Goal: Information Seeking & Learning: Learn about a topic

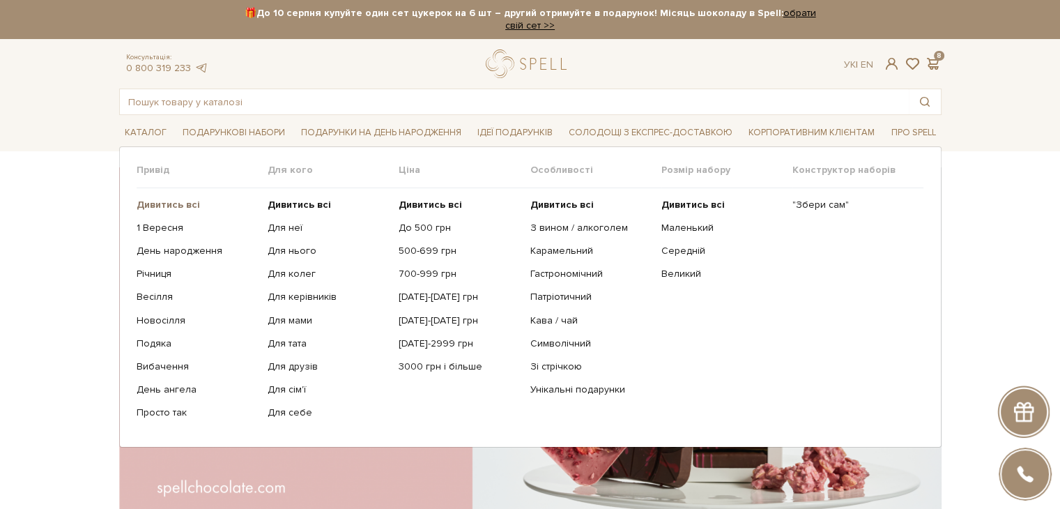
click at [167, 199] on b "Дивитись всі" at bounding box center [168, 205] width 63 height 12
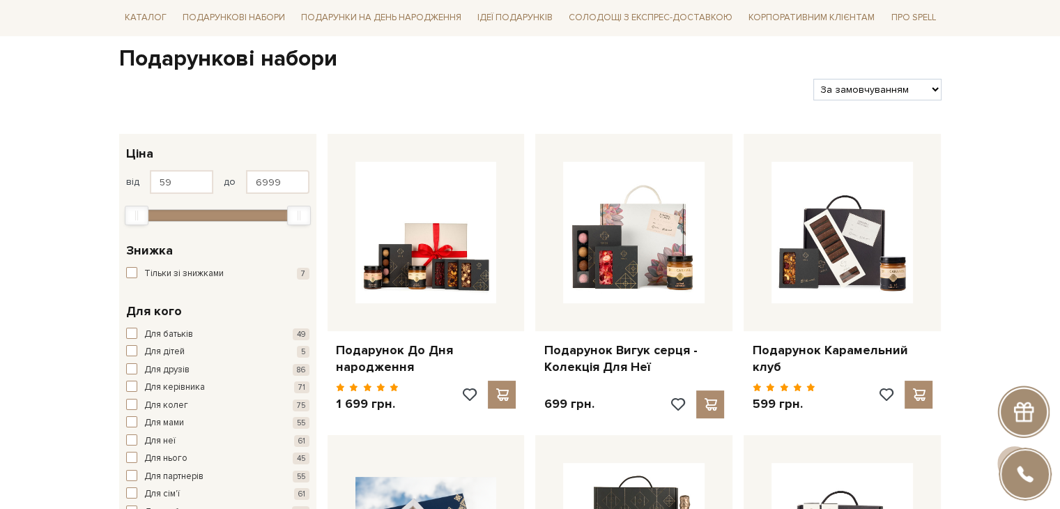
scroll to position [70, 0]
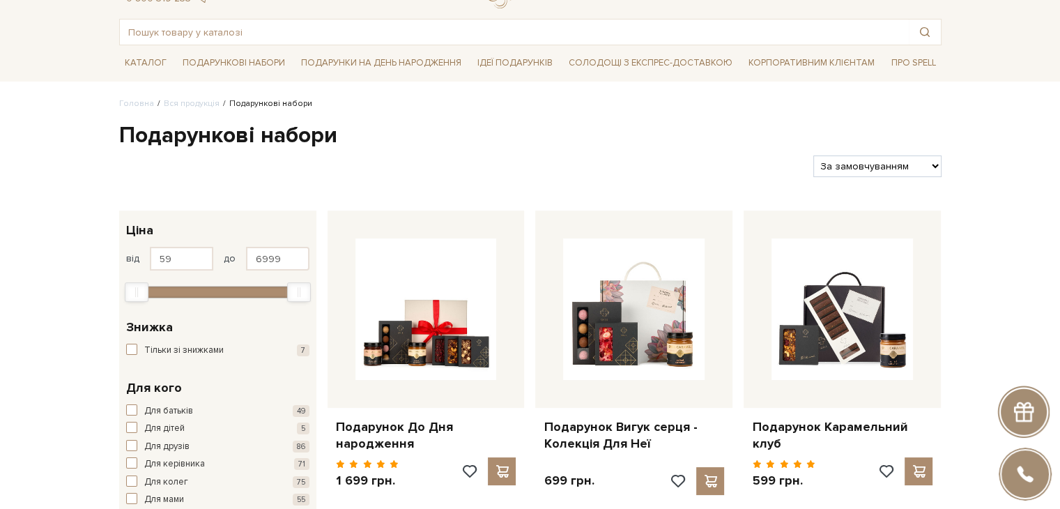
click at [893, 167] on select "За замовчуванням За Ціною (зростання) За Ціною (зменшення) Новинки За популярні…" at bounding box center [878, 166] width 128 height 22
select select "https://spellchocolate.com/our-productions/podarunkovi-box/?sort=p.price&order=…"
click at [814, 155] on select "За замовчуванням За Ціною (зростання) За Ціною (зменшення) Новинки За популярні…" at bounding box center [878, 166] width 128 height 22
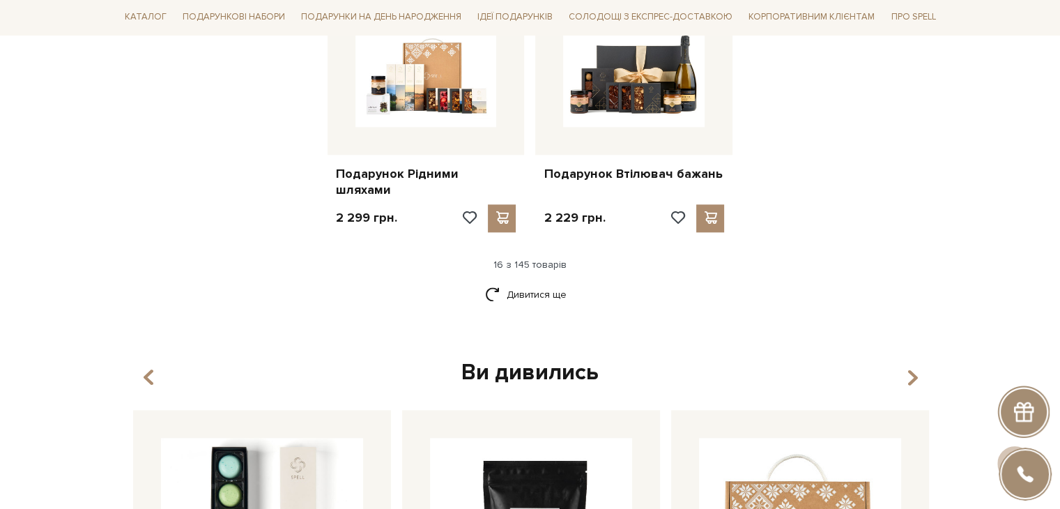
scroll to position [1813, 0]
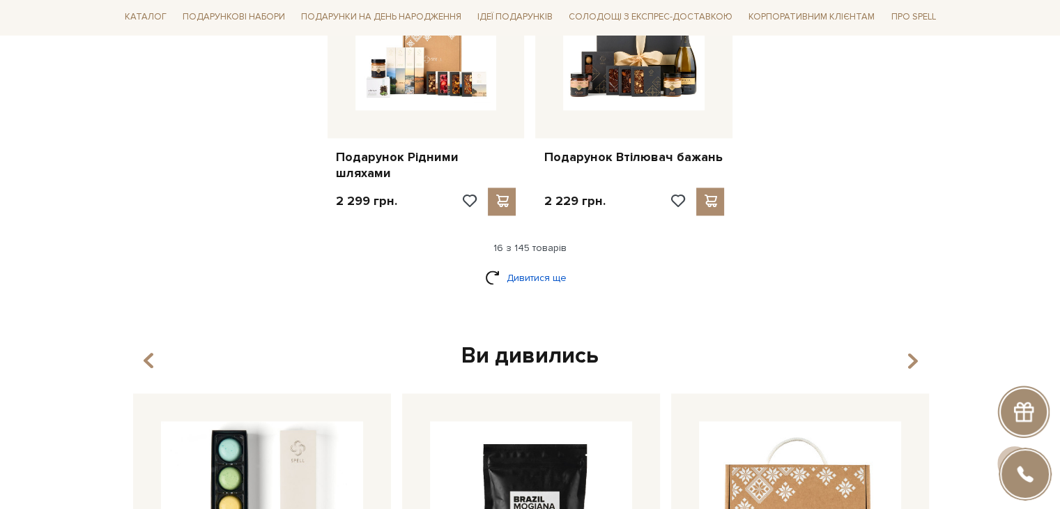
click at [502, 266] on link "Дивитися ще" at bounding box center [530, 278] width 91 height 24
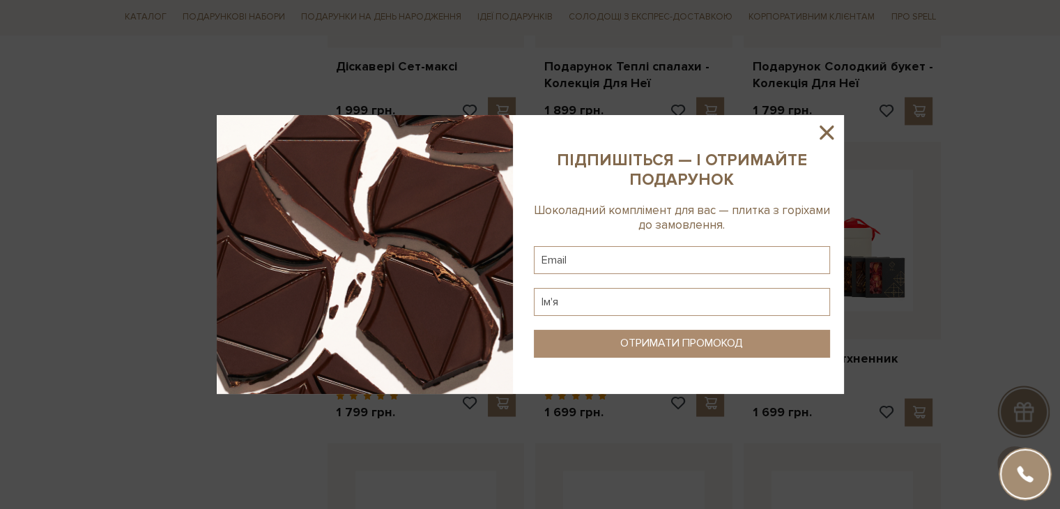
scroll to position [2510, 0]
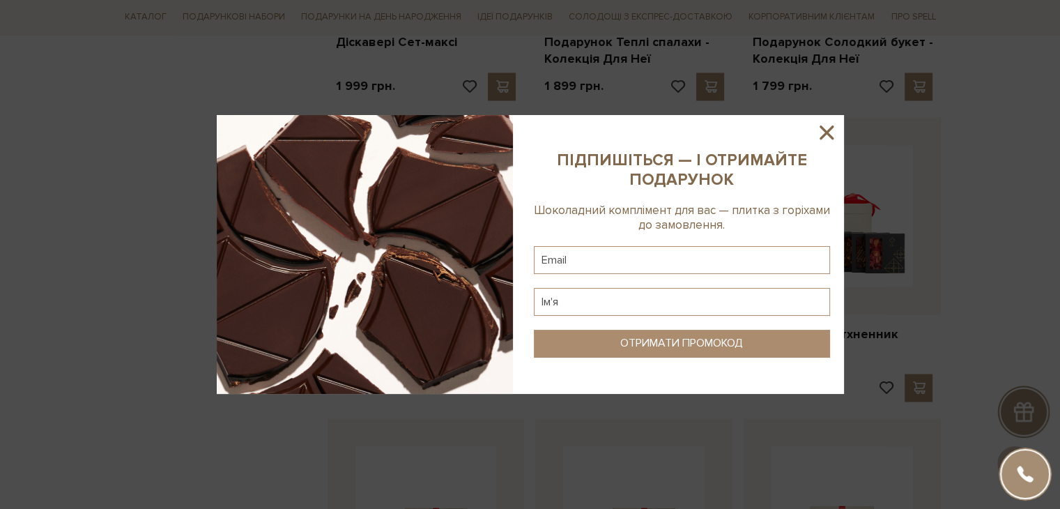
click at [837, 129] on icon at bounding box center [827, 133] width 24 height 24
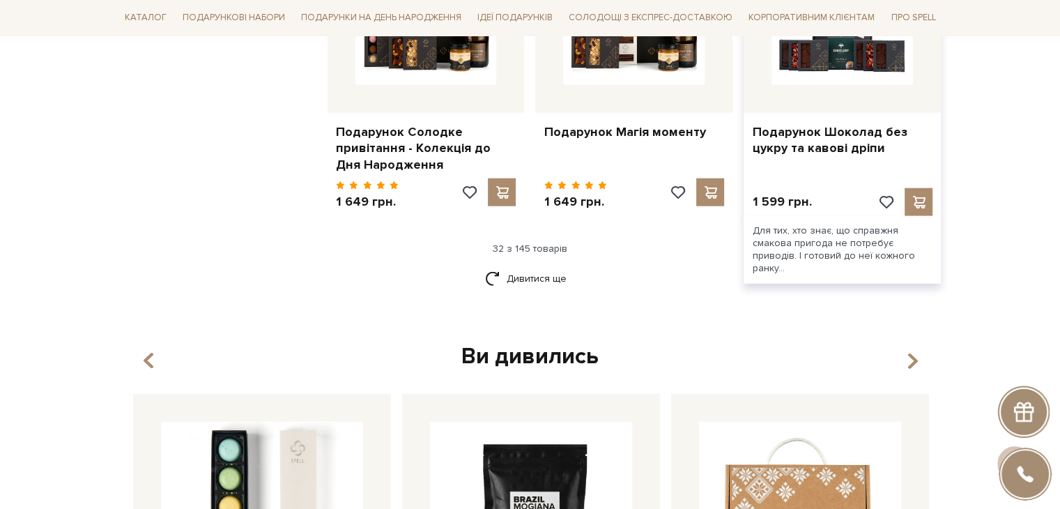
scroll to position [3346, 0]
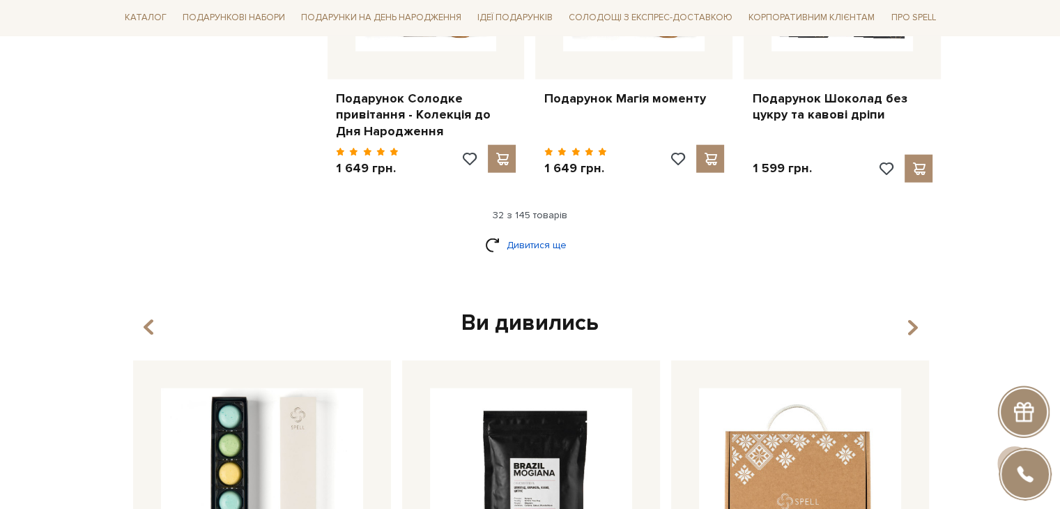
click at [551, 233] on link "Дивитися ще" at bounding box center [530, 245] width 91 height 24
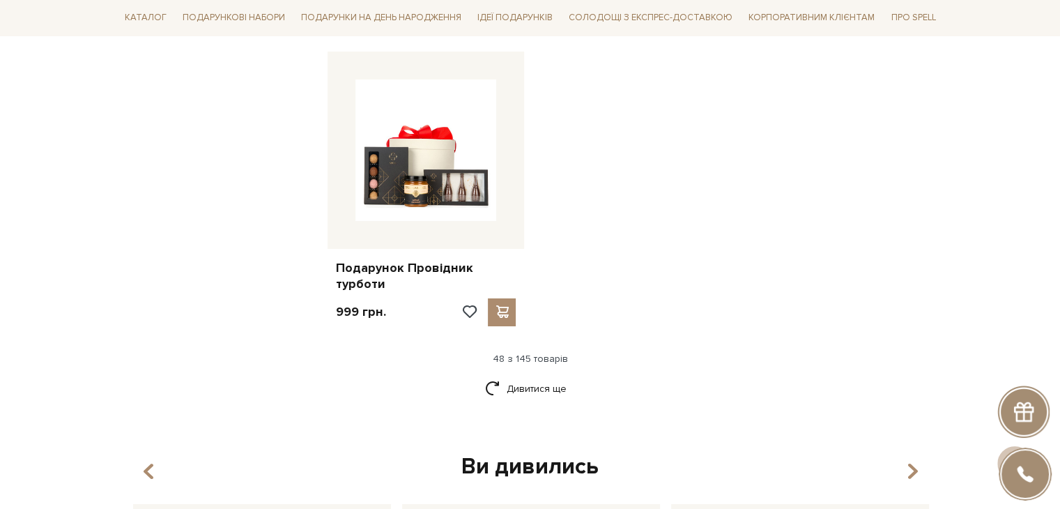
scroll to position [5089, 0]
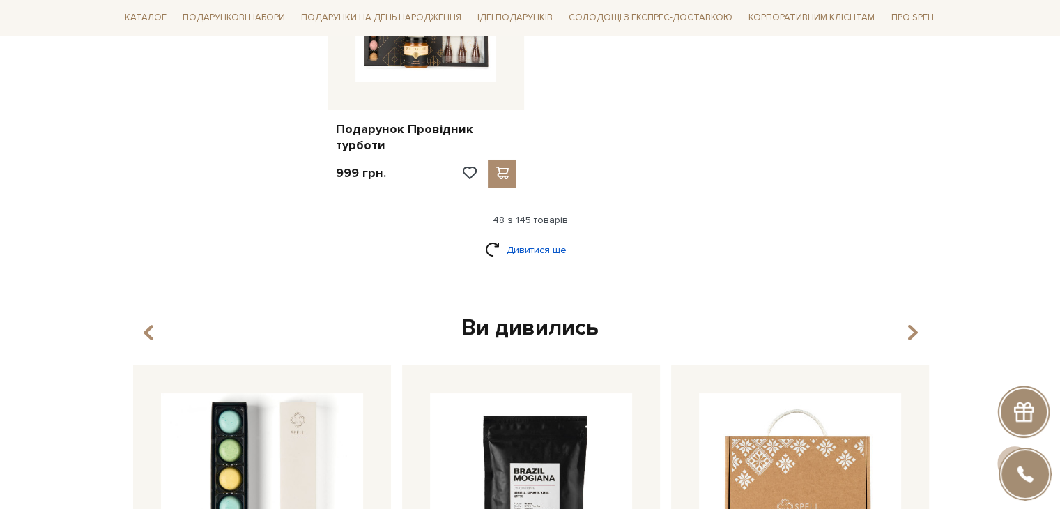
click at [538, 238] on link "Дивитися ще" at bounding box center [530, 250] width 91 height 24
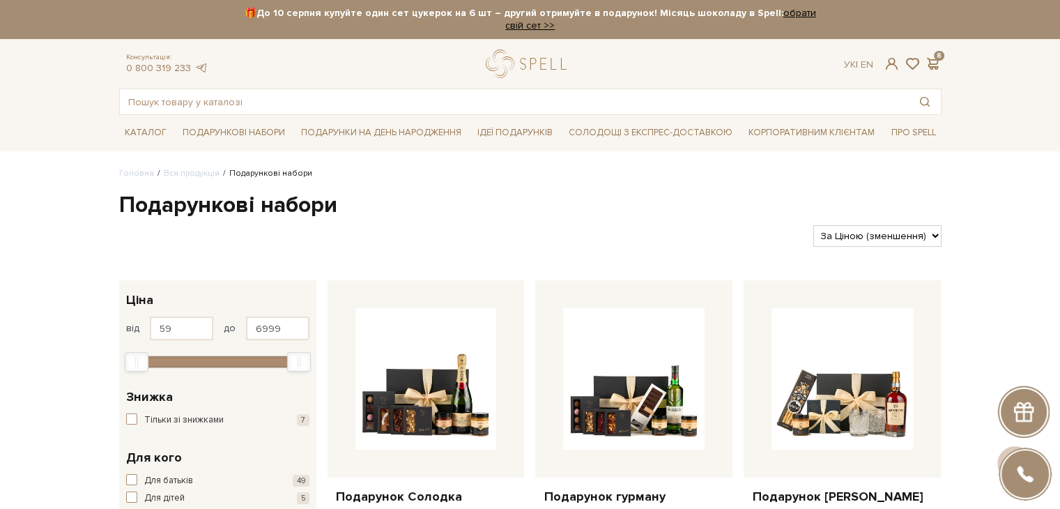
scroll to position [0, 0]
click at [162, 104] on input "text" at bounding box center [514, 101] width 789 height 25
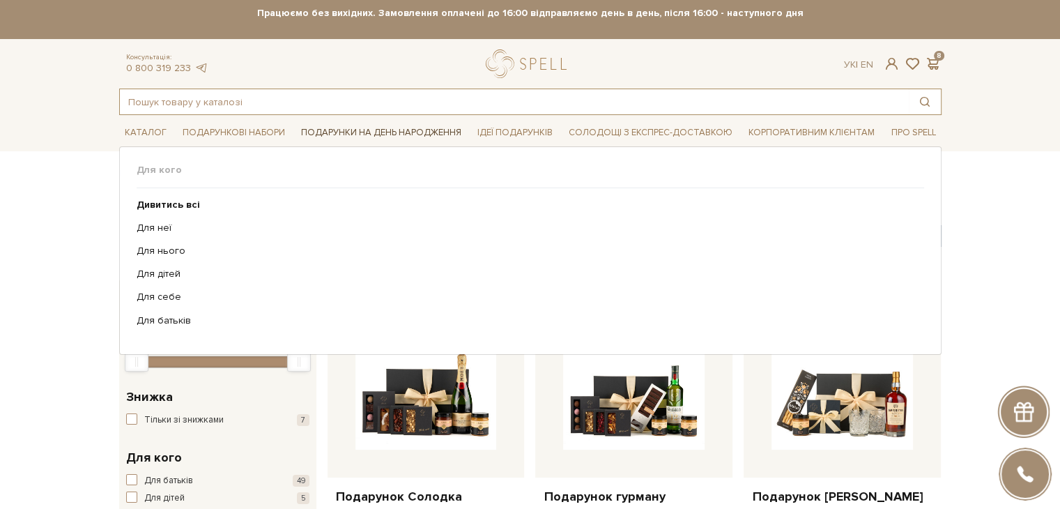
scroll to position [70, 0]
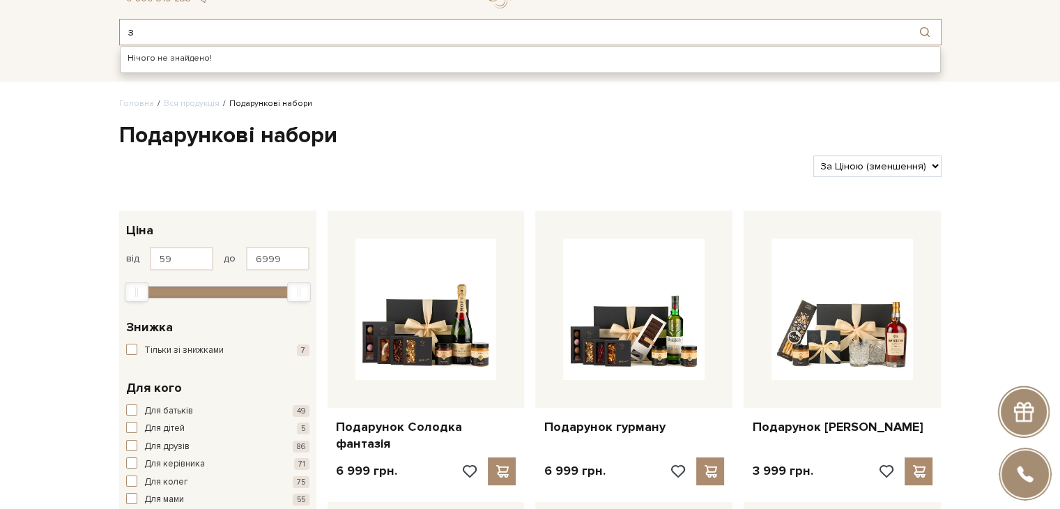
type input "з"
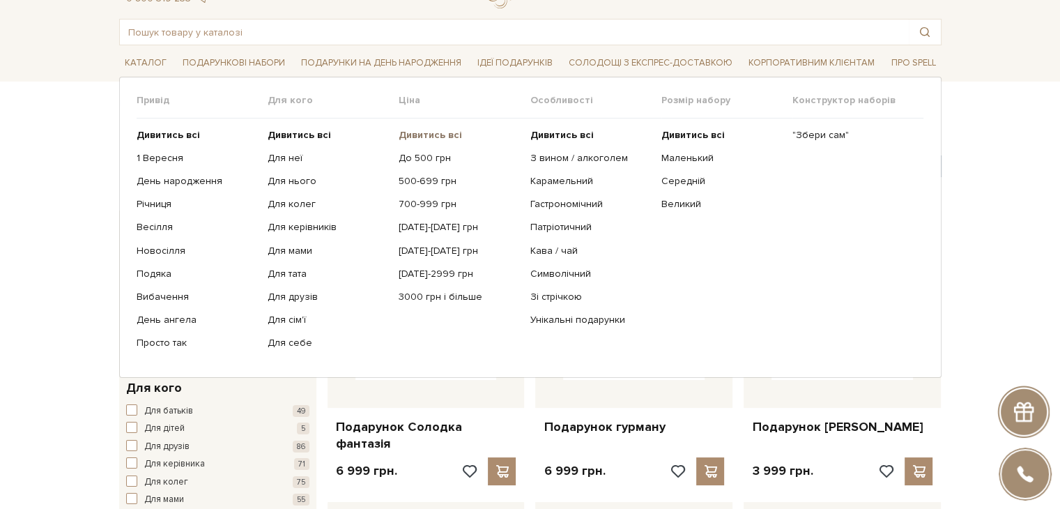
click at [436, 135] on b "Дивитись всі" at bounding box center [430, 135] width 63 height 12
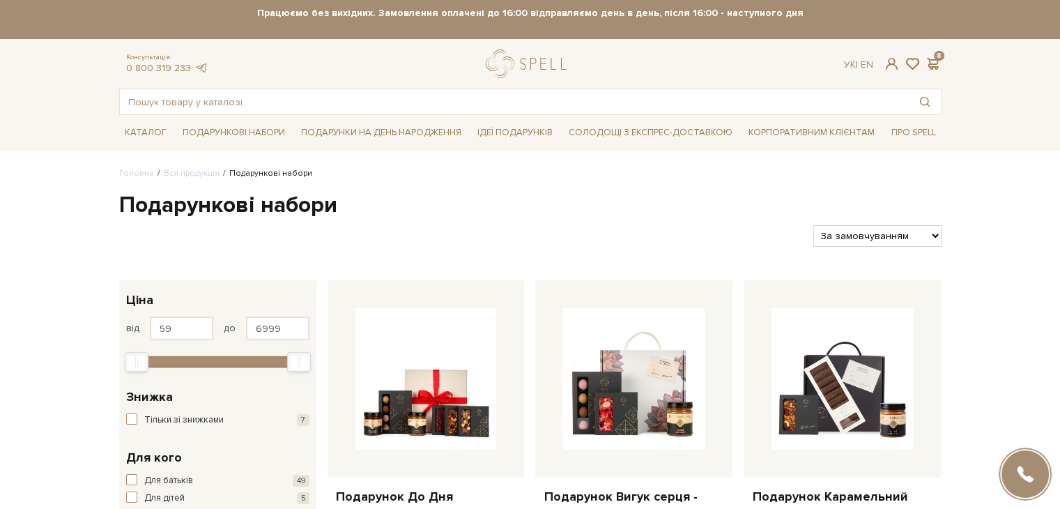
click at [864, 236] on select "За замовчуванням За Ціною (зростання) За Ціною (зменшення) Новинки За популярні…" at bounding box center [878, 236] width 128 height 22
select select "https://spellchocolate.com/our-productions/podarunkovi-box/?sort=p.price&order=…"
click at [814, 225] on select "За замовчуванням За Ціною (зростання) За Ціною (зменшення) Новинки За популярні…" at bounding box center [878, 236] width 128 height 22
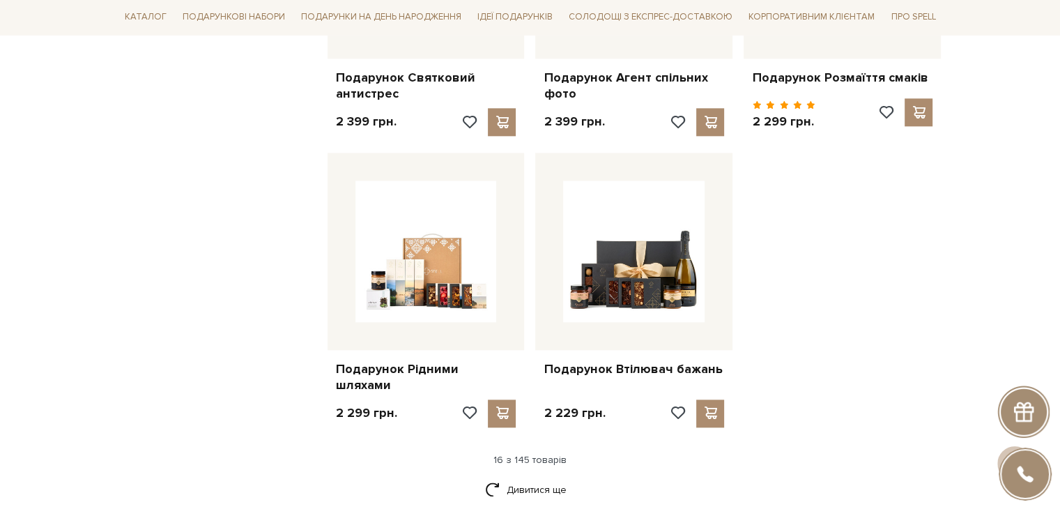
scroll to position [1603, 0]
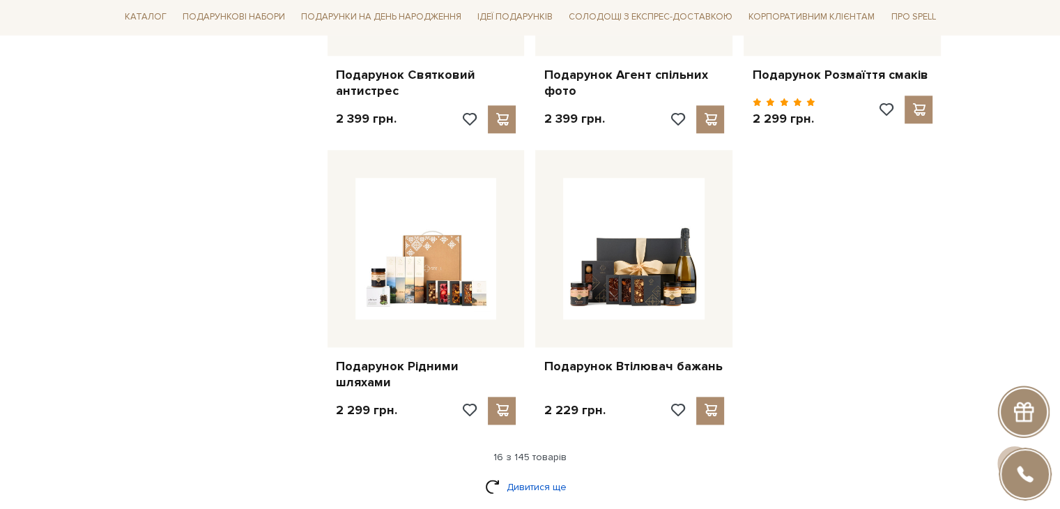
click at [543, 475] on link "Дивитися ще" at bounding box center [530, 487] width 91 height 24
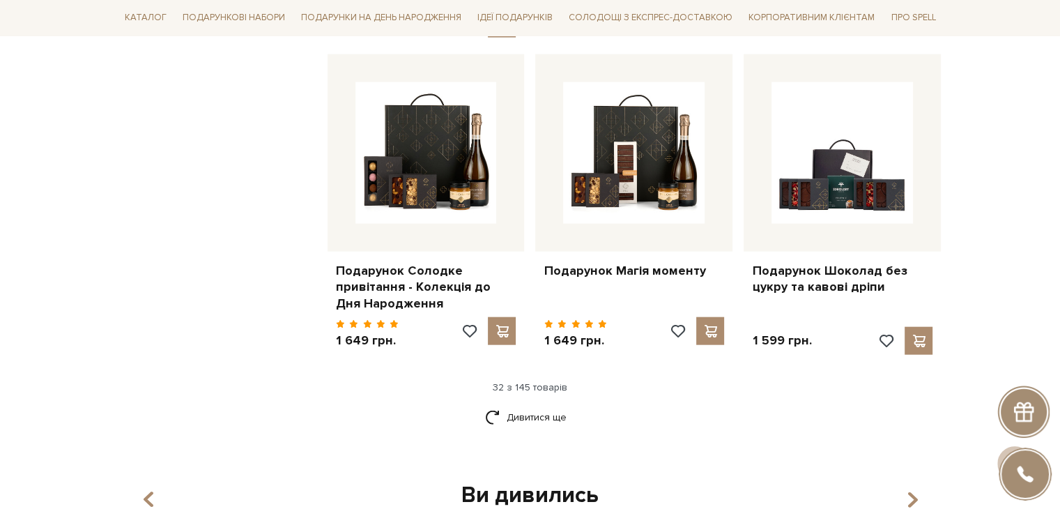
scroll to position [3276, 0]
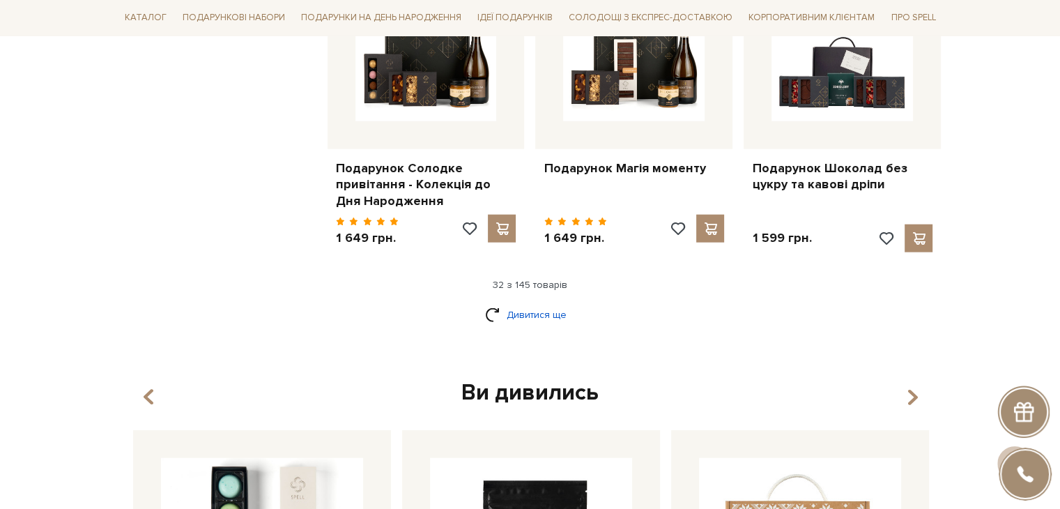
click at [552, 303] on link "Дивитися ще" at bounding box center [530, 315] width 91 height 24
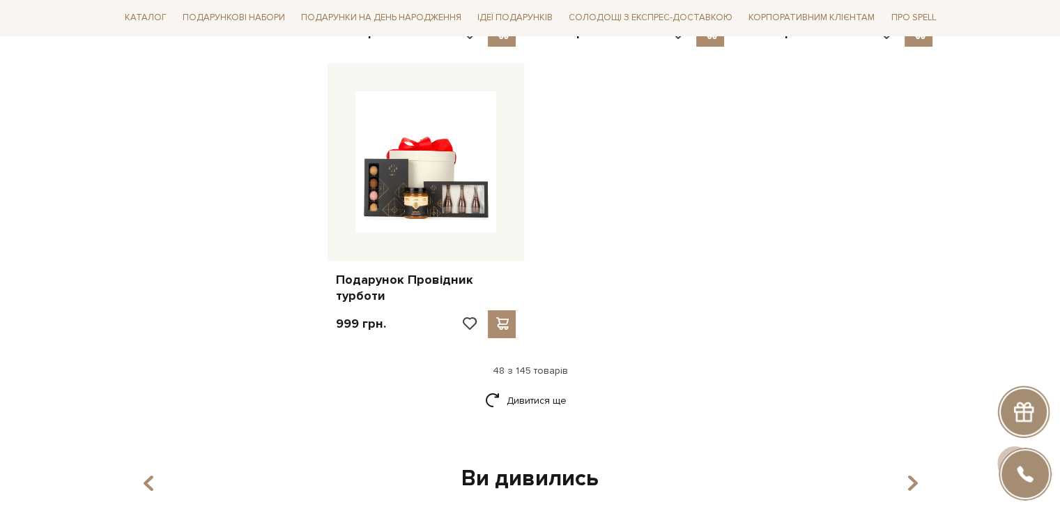
scroll to position [4950, 0]
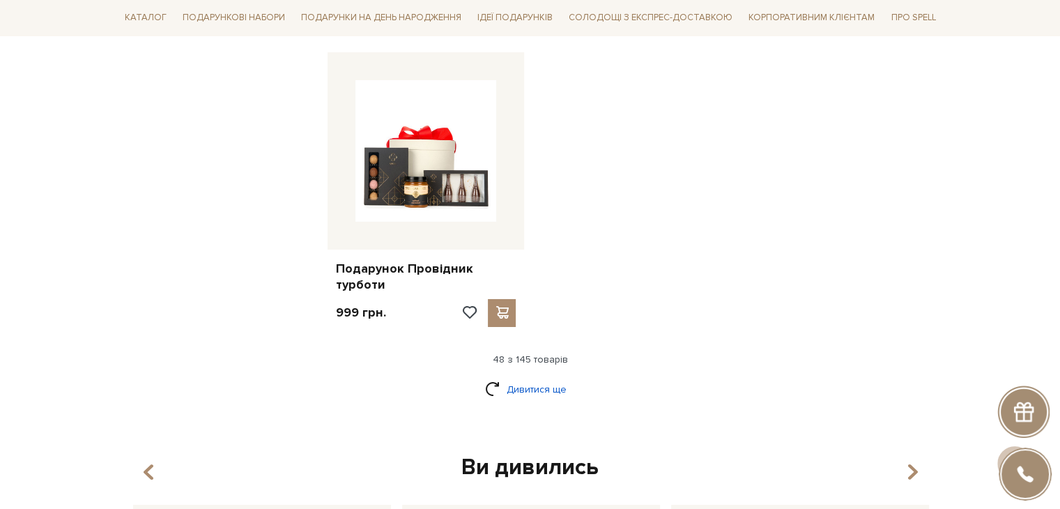
click at [543, 377] on link "Дивитися ще" at bounding box center [530, 389] width 91 height 24
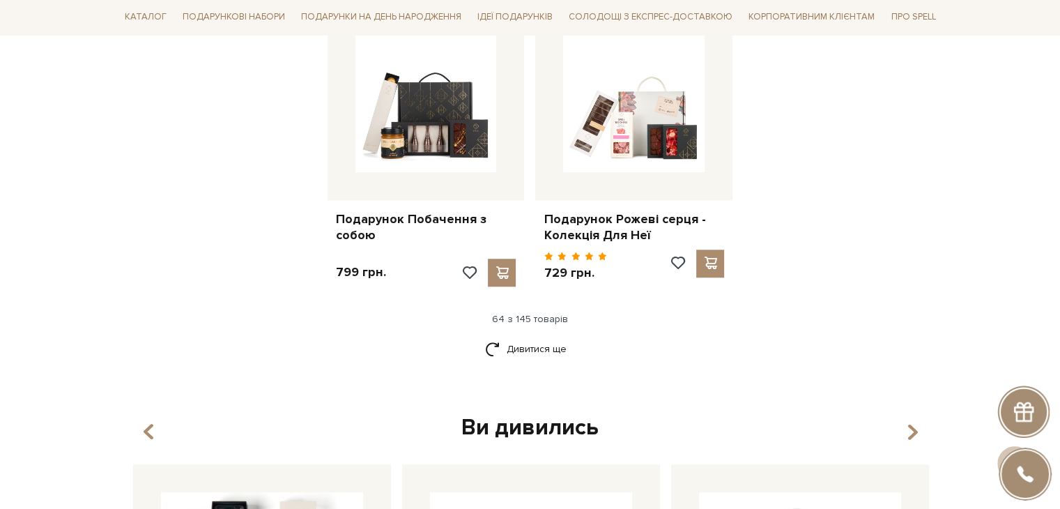
scroll to position [6553, 0]
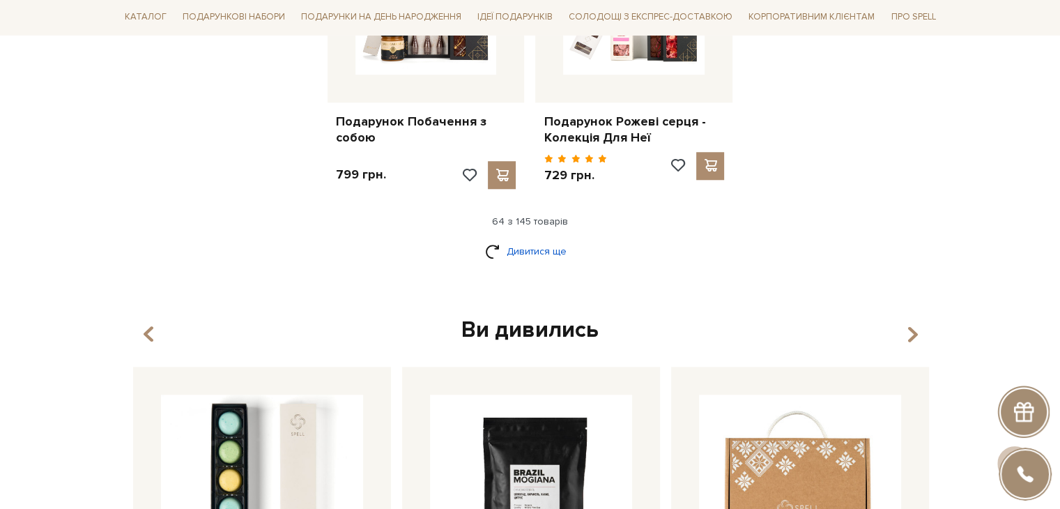
click at [528, 239] on link "Дивитися ще" at bounding box center [530, 251] width 91 height 24
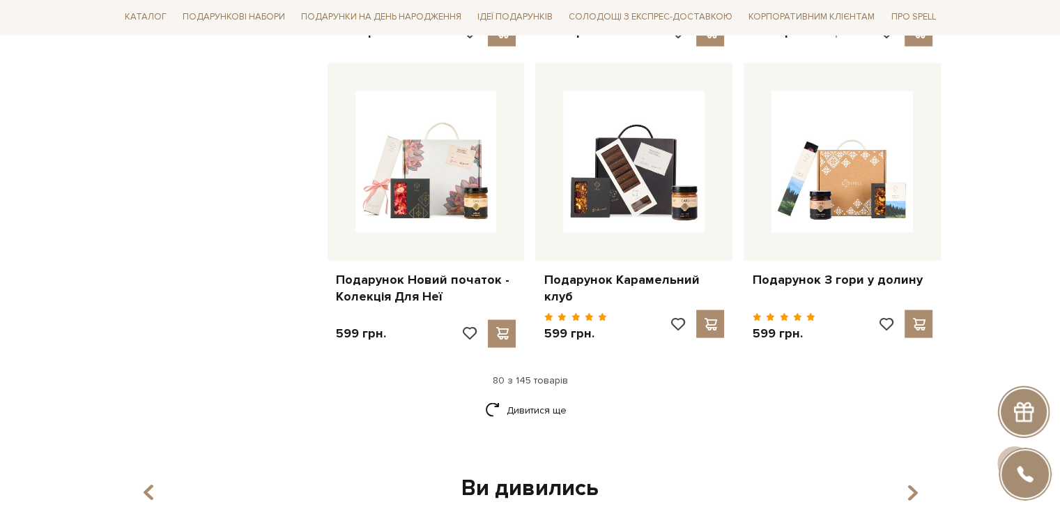
scroll to position [8087, 0]
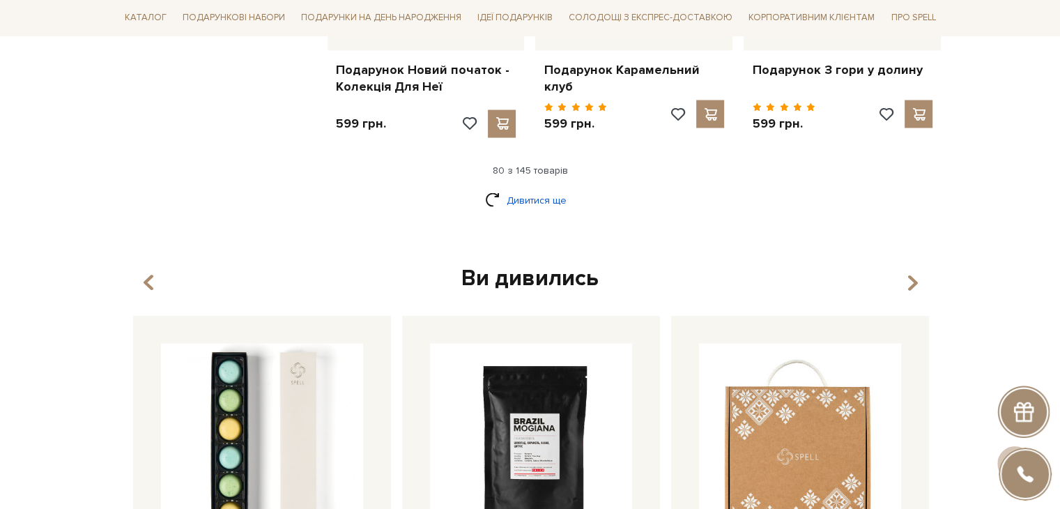
click at [524, 188] on link "Дивитися ще" at bounding box center [530, 200] width 91 height 24
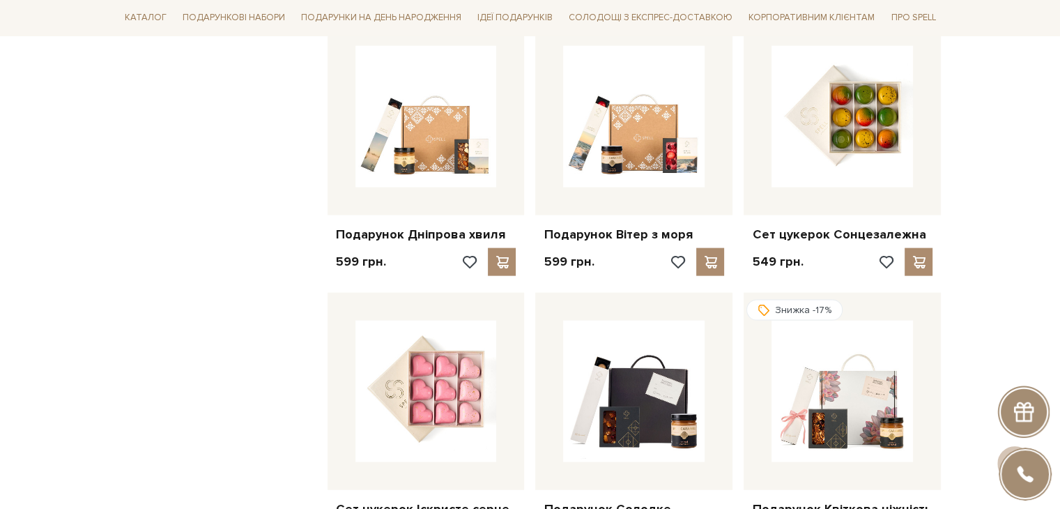
scroll to position [8226, 0]
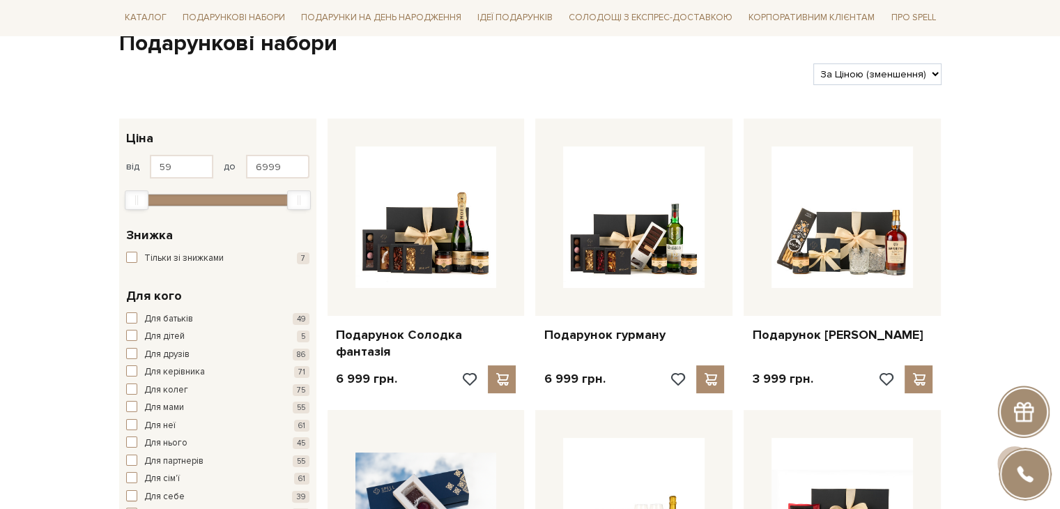
scroll to position [0, 0]
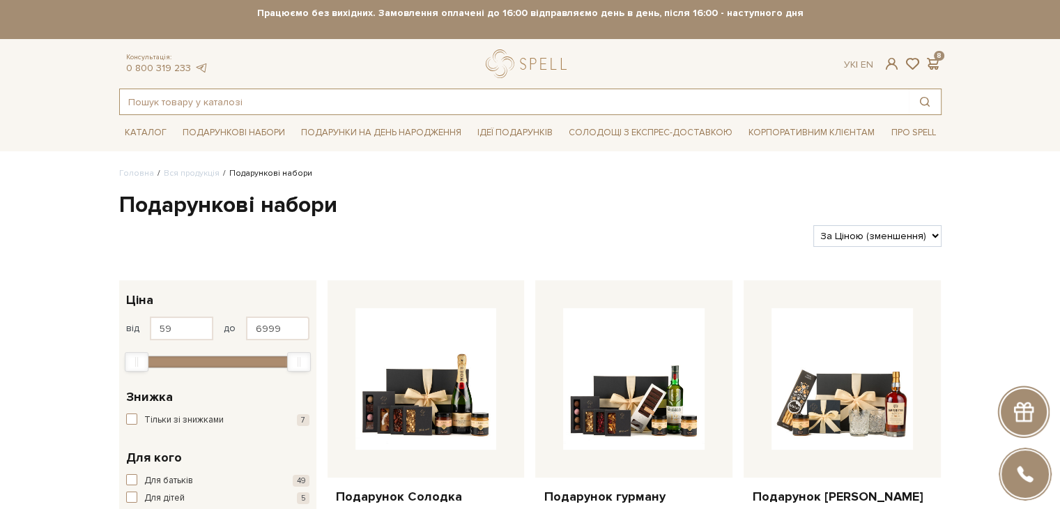
click at [449, 107] on input "text" at bounding box center [514, 101] width 789 height 25
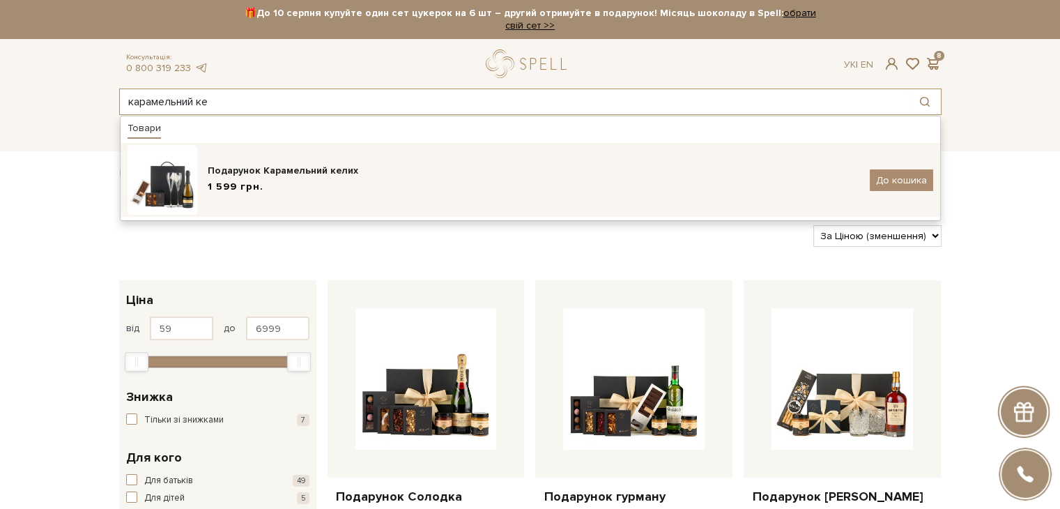
type input "карамельний ке"
click at [384, 183] on div "1 599 грн." at bounding box center [534, 187] width 652 height 15
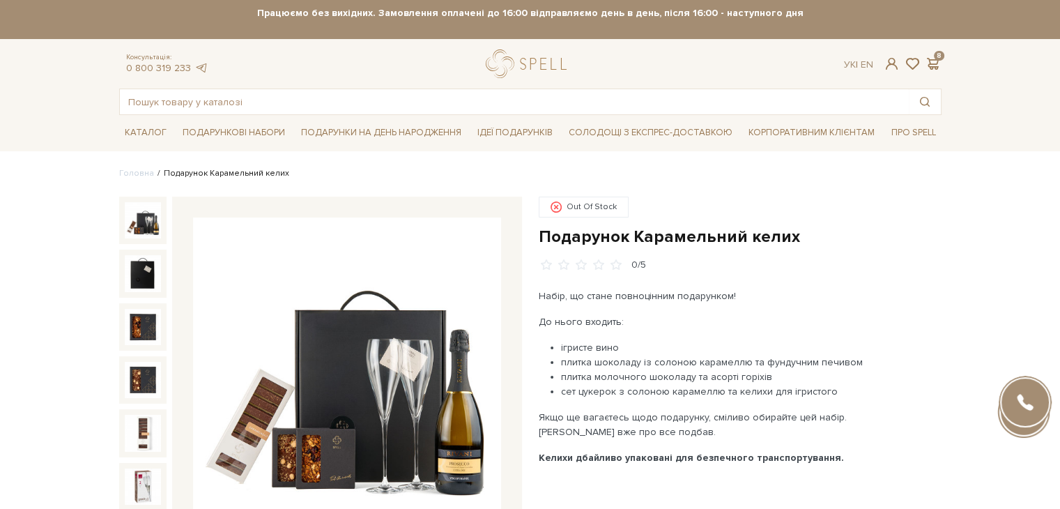
drag, startPoint x: 984, startPoint y: 191, endPoint x: 964, endPoint y: 201, distance: 22.8
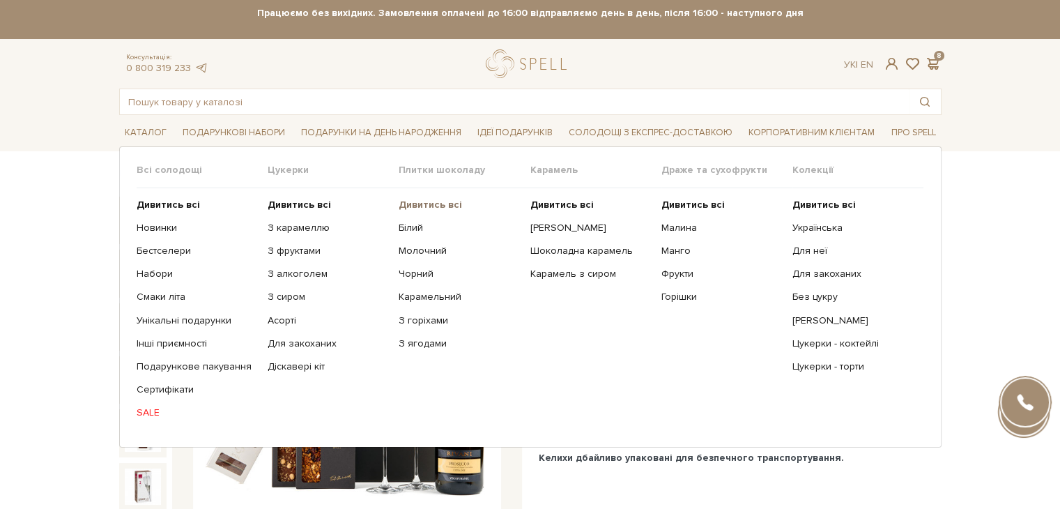
click at [419, 206] on b "Дивитись всі" at bounding box center [430, 205] width 63 height 12
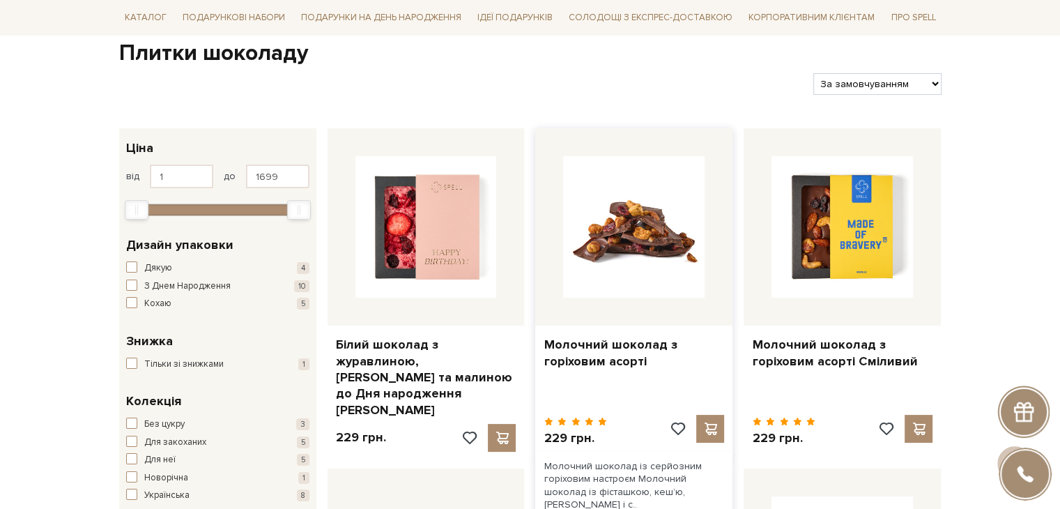
click at [616, 184] on img at bounding box center [634, 227] width 142 height 142
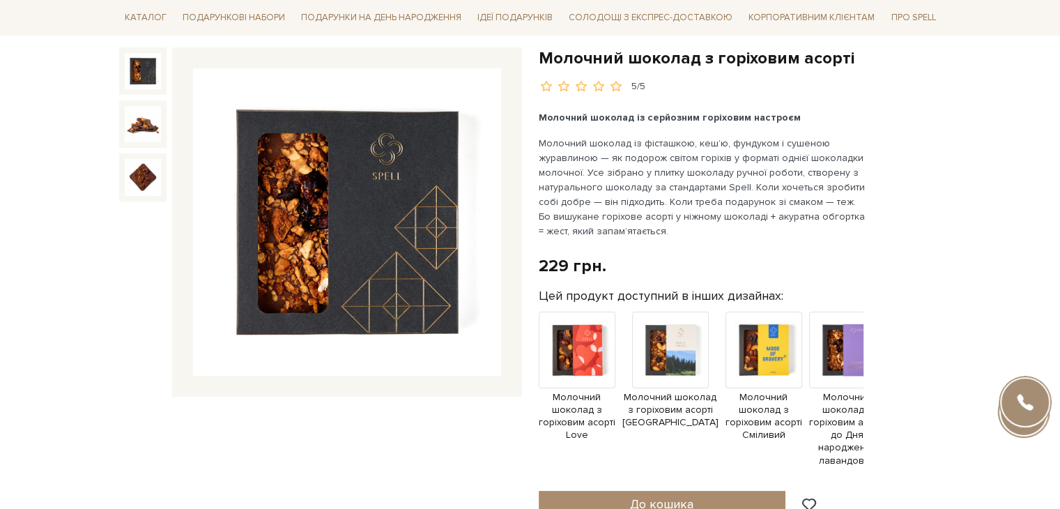
scroll to position [139, 0]
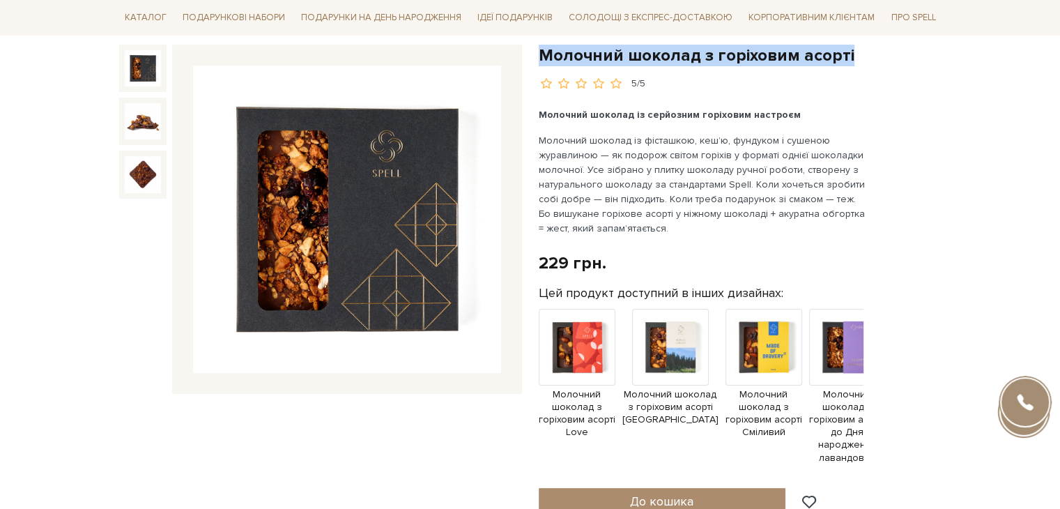
drag, startPoint x: 541, startPoint y: 53, endPoint x: 878, endPoint y: 37, distance: 337.8
copy h1 "Молочний шоколад з горіховим асорті"
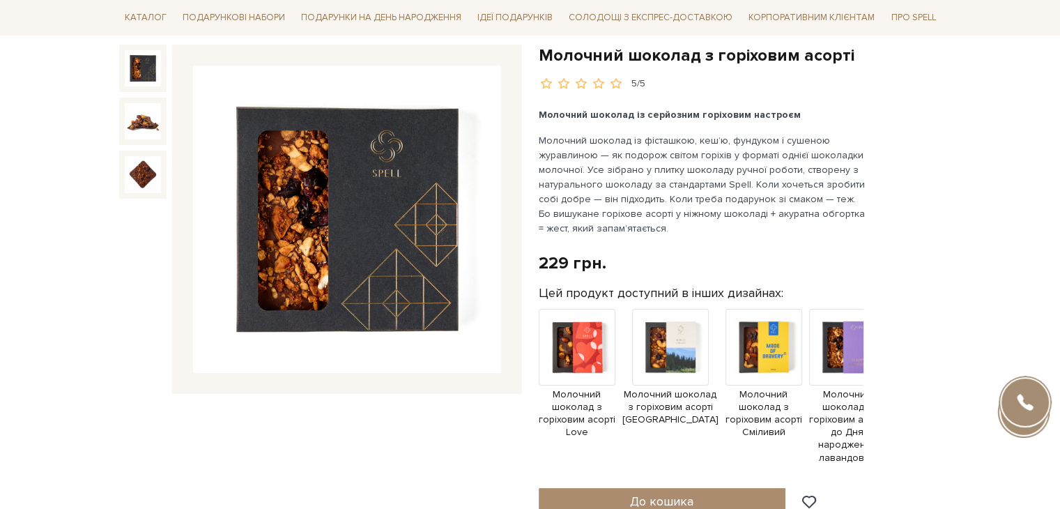
click at [939, 176] on div "Молочний шоколад з горіховим асорті 5/5" at bounding box center [740, 384] width 403 height 679
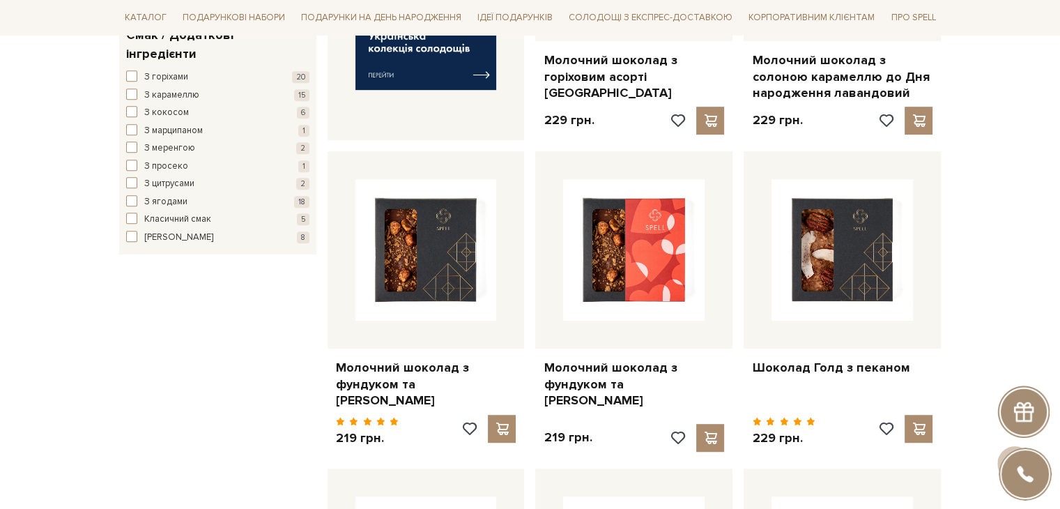
scroll to position [767, 0]
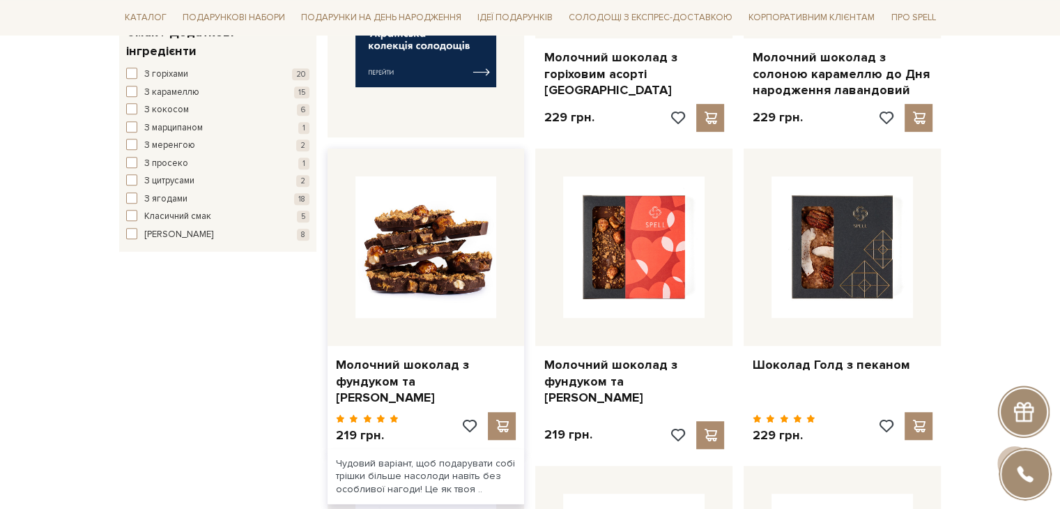
click at [429, 226] on img at bounding box center [427, 247] width 142 height 142
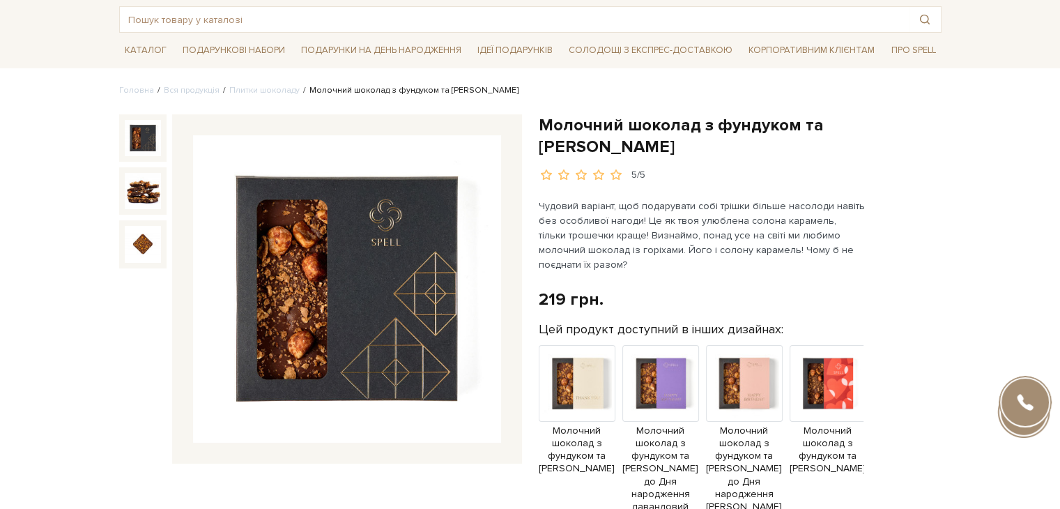
drag, startPoint x: 542, startPoint y: 118, endPoint x: 627, endPoint y: 143, distance: 89.3
click at [627, 143] on h1 "Молочний шоколад з фундуком та [PERSON_NAME]" at bounding box center [740, 135] width 403 height 43
copy h1 "Молочний шоколад з фундуком та [PERSON_NAME]"
click at [908, 311] on div "Молочний шоколад з фундуком та солоною карамеллю 5/5 219 грн." at bounding box center [740, 443] width 403 height 658
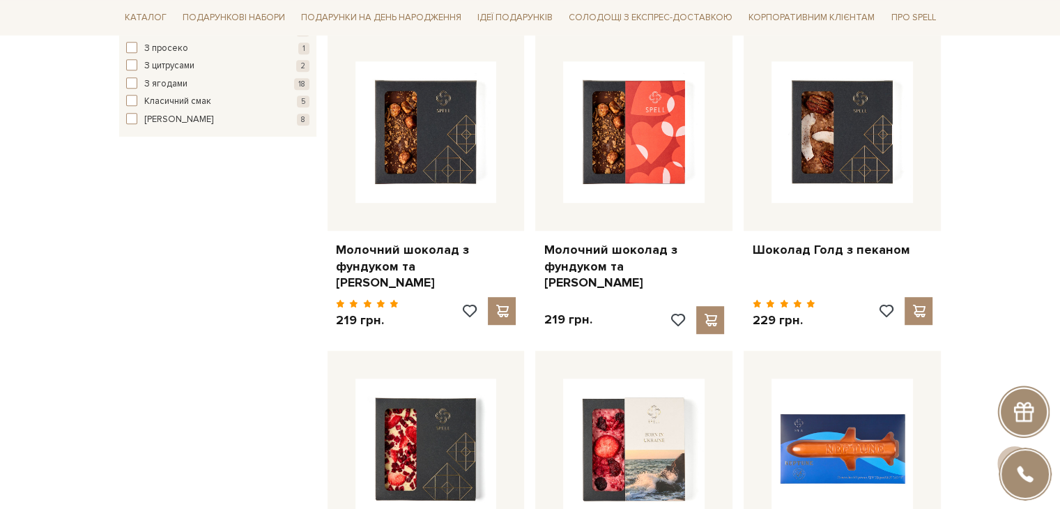
scroll to position [906, 0]
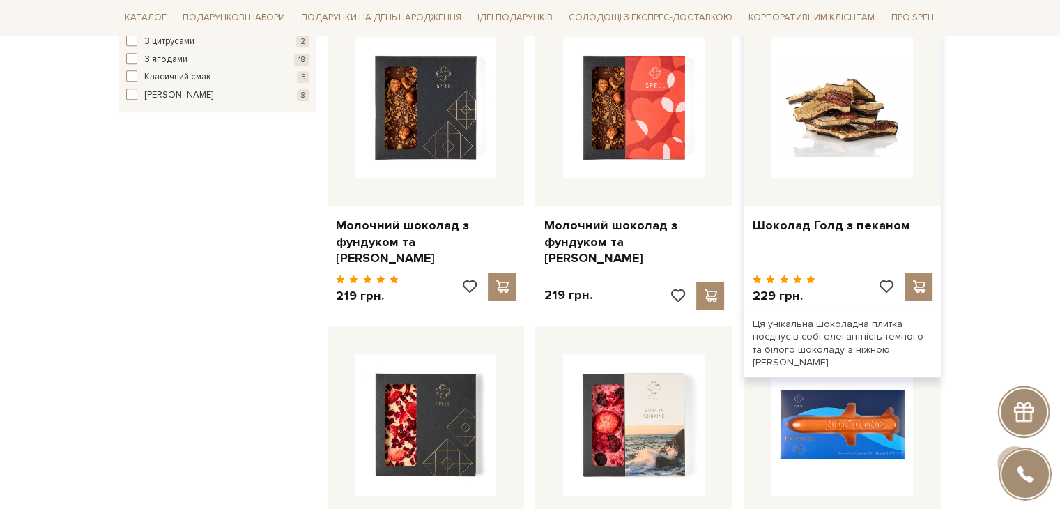
click at [883, 136] on img at bounding box center [843, 108] width 142 height 142
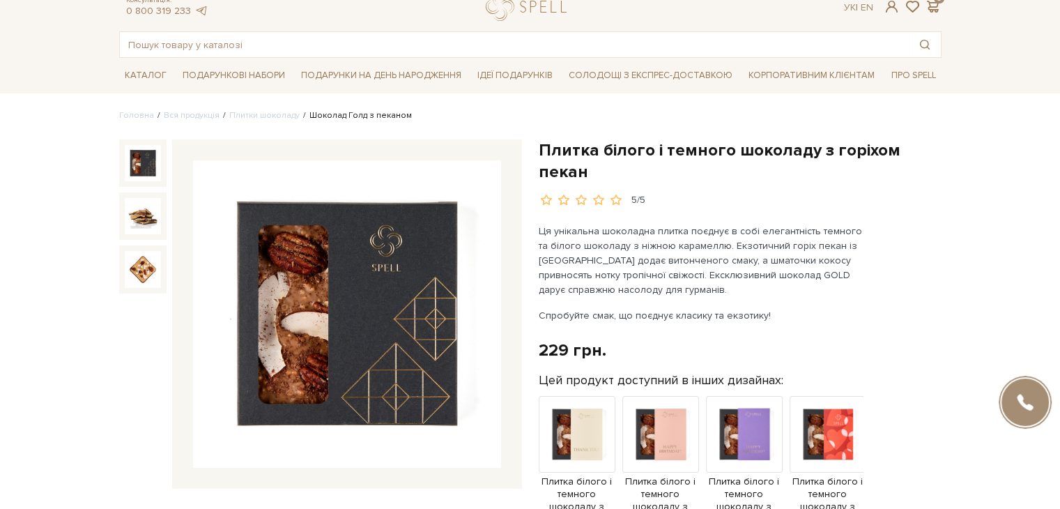
scroll to position [70, 0]
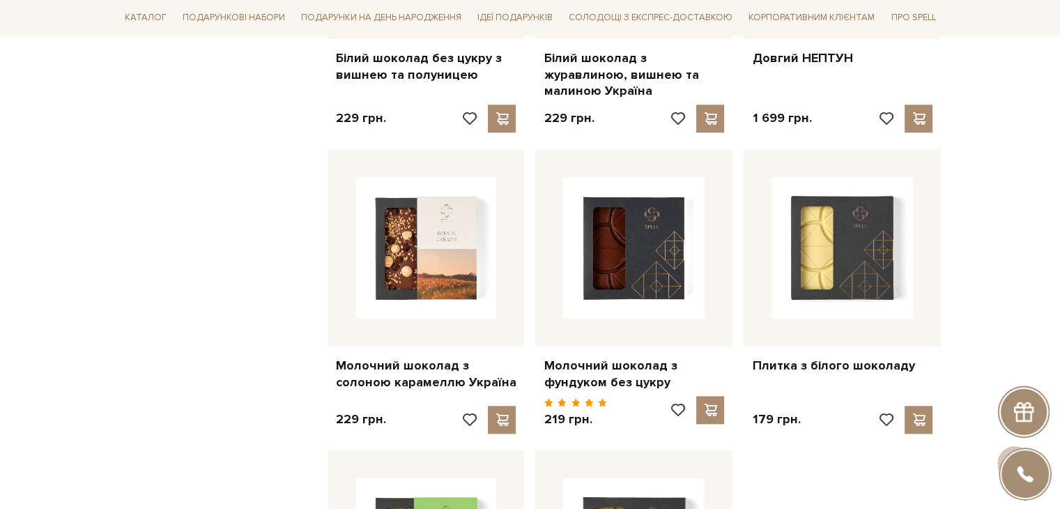
scroll to position [1464, 0]
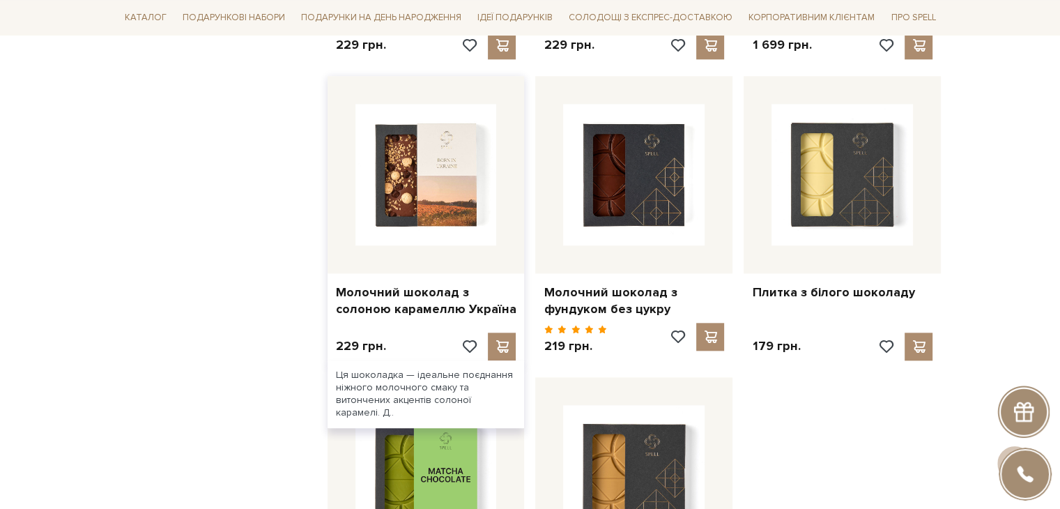
click at [404, 182] on img at bounding box center [427, 175] width 142 height 142
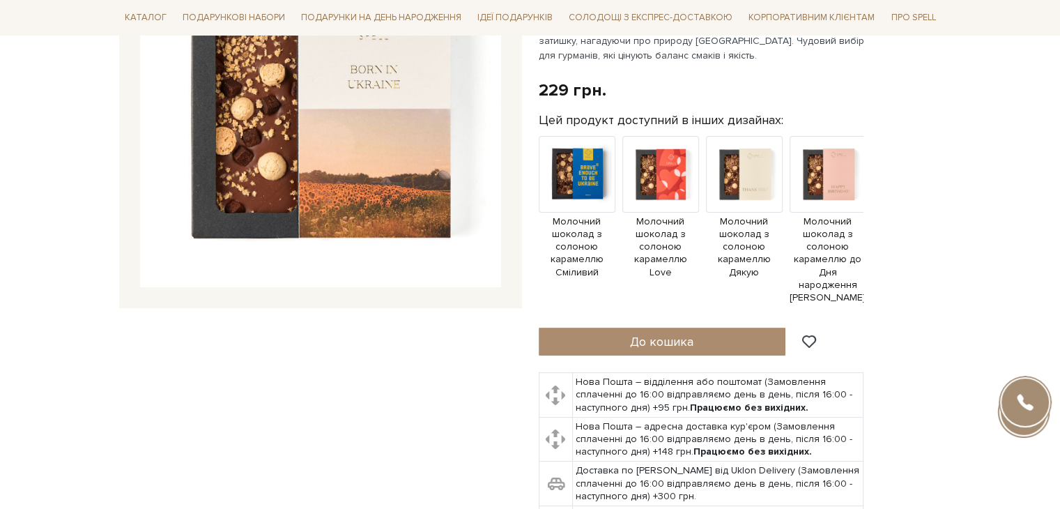
scroll to position [139, 0]
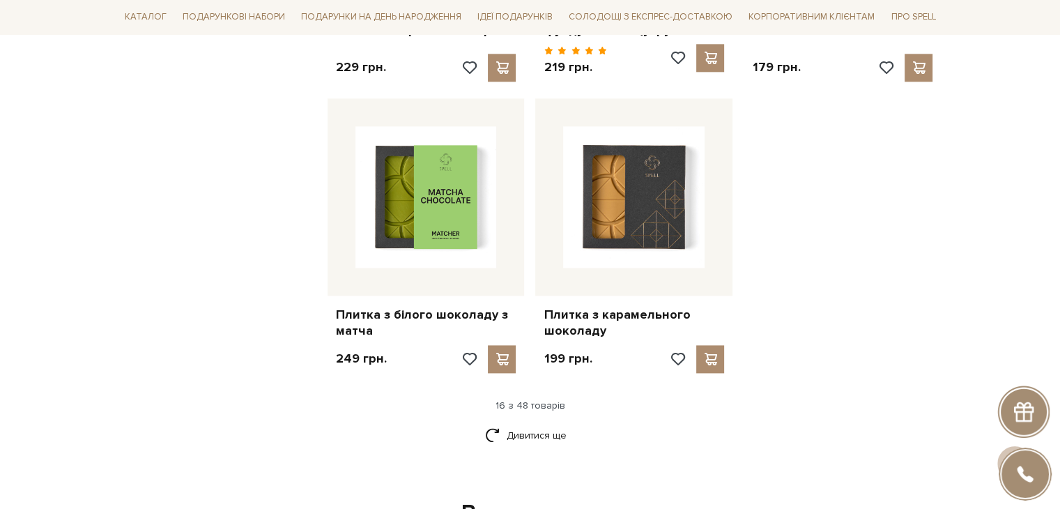
scroll to position [1813, 0]
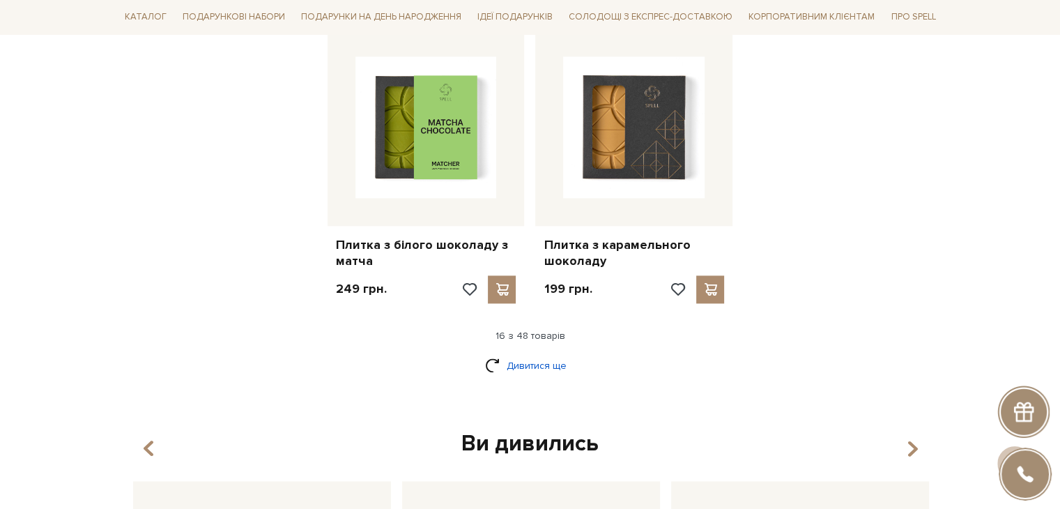
click at [522, 353] on link "Дивитися ще" at bounding box center [530, 365] width 91 height 24
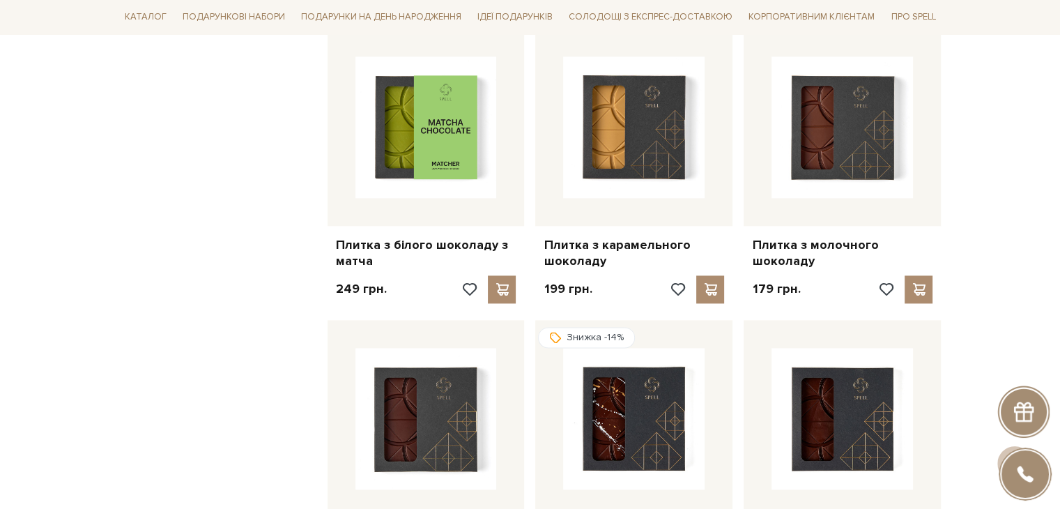
scroll to position [1952, 0]
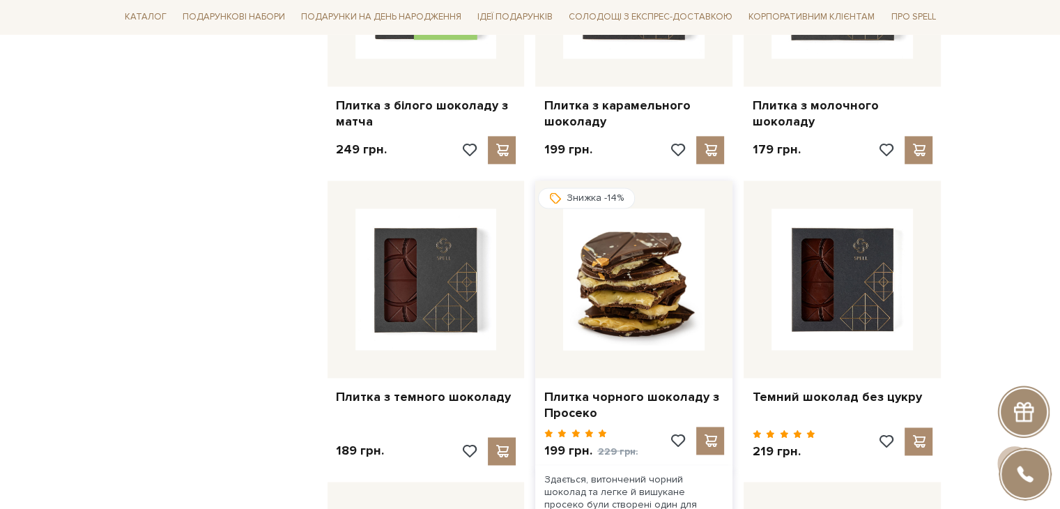
click at [659, 271] on img at bounding box center [634, 279] width 142 height 142
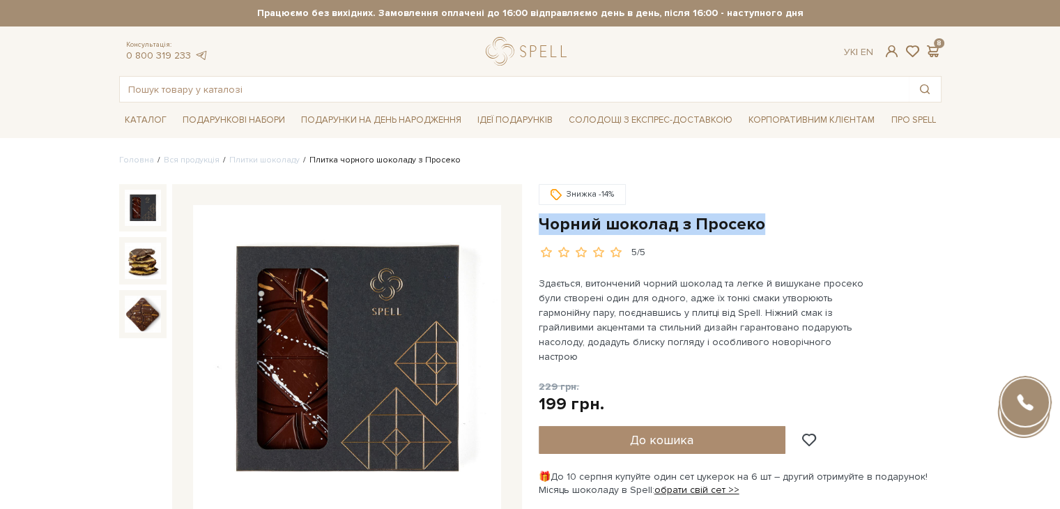
drag, startPoint x: 541, startPoint y: 221, endPoint x: 767, endPoint y: 221, distance: 225.9
click at [767, 221] on h1 "Чорний шоколад з Просеко" at bounding box center [740, 224] width 403 height 22
copy h1 "Чорний шоколад з Просеко"
click at [946, 262] on div "Знижка -14% Чорний шоколад з Просеко" at bounding box center [741, 450] width 420 height 533
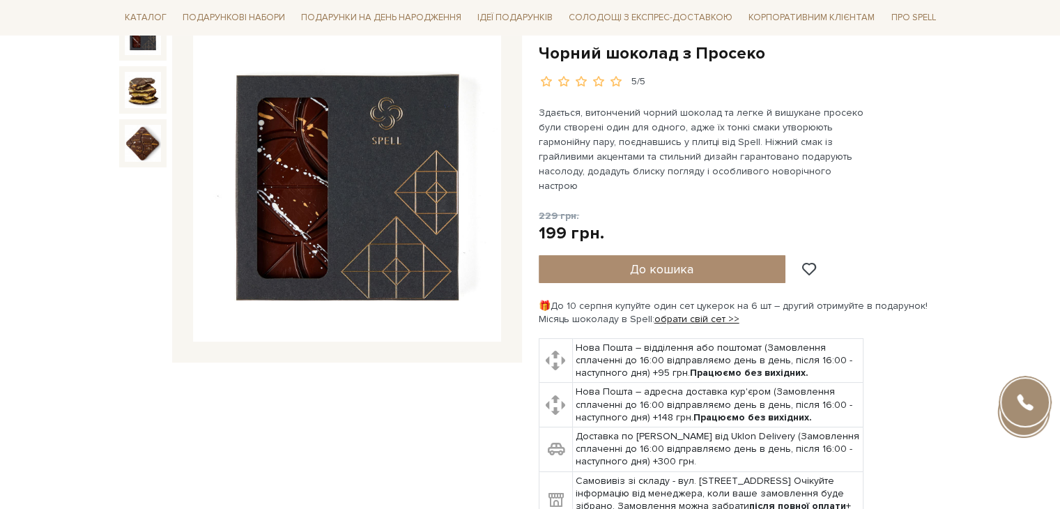
scroll to position [279, 0]
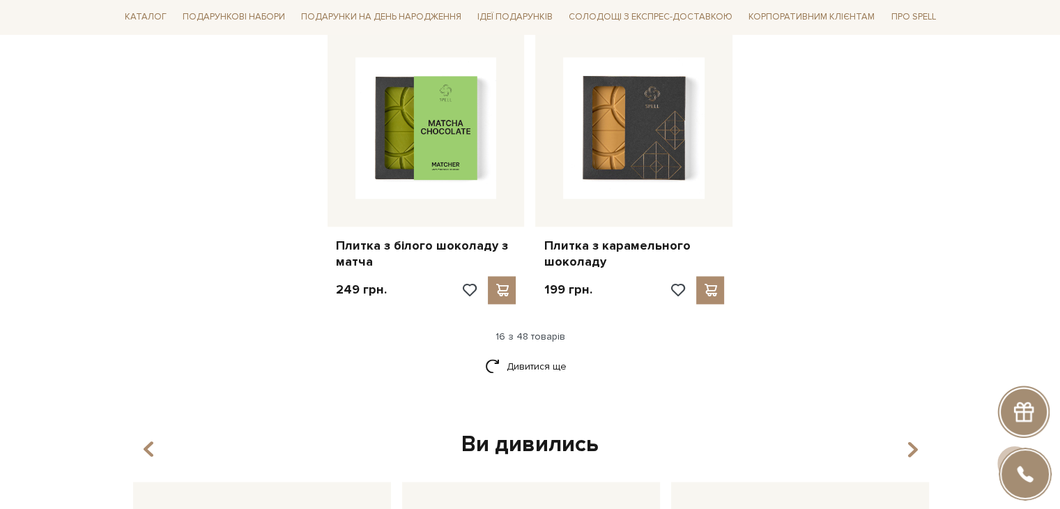
scroll to position [1813, 0]
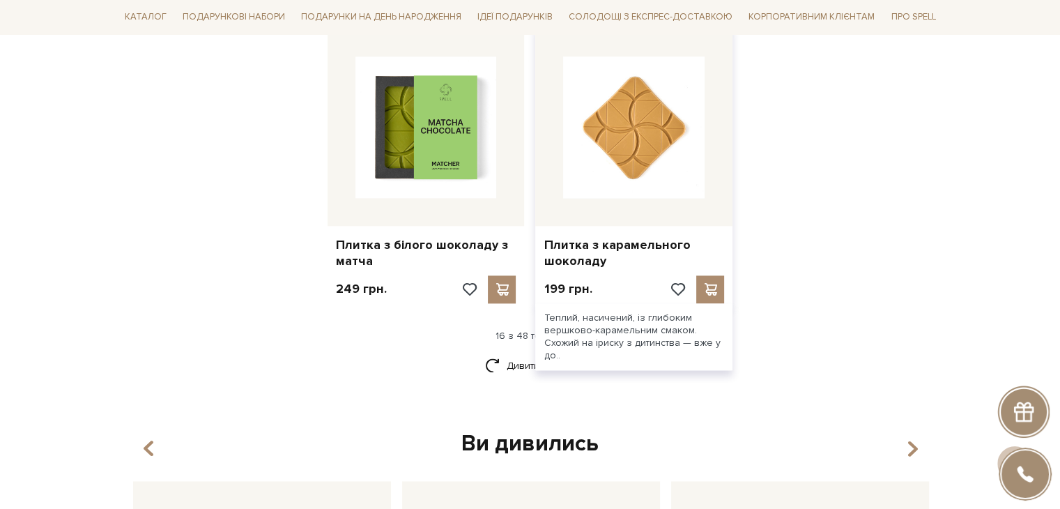
click at [673, 140] on img at bounding box center [634, 127] width 142 height 142
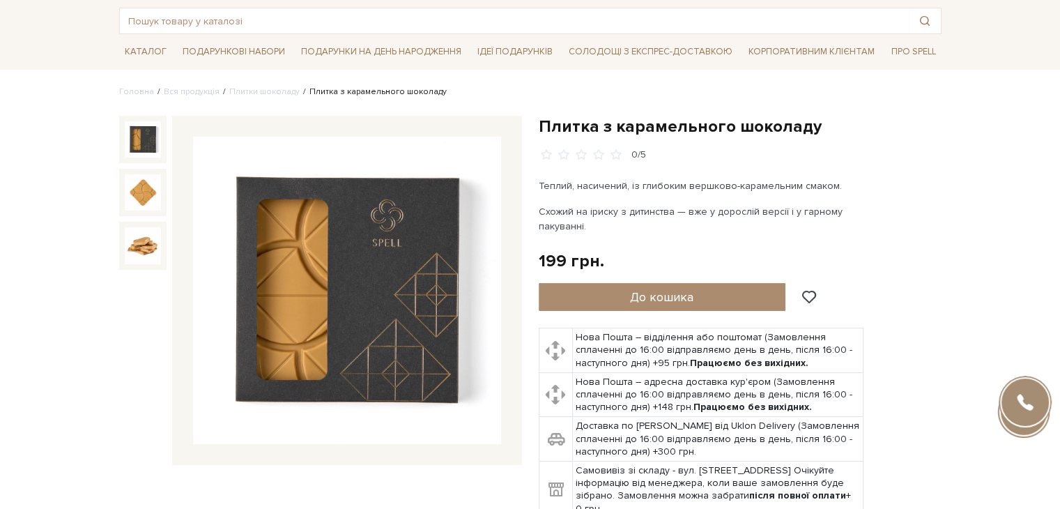
scroll to position [70, 0]
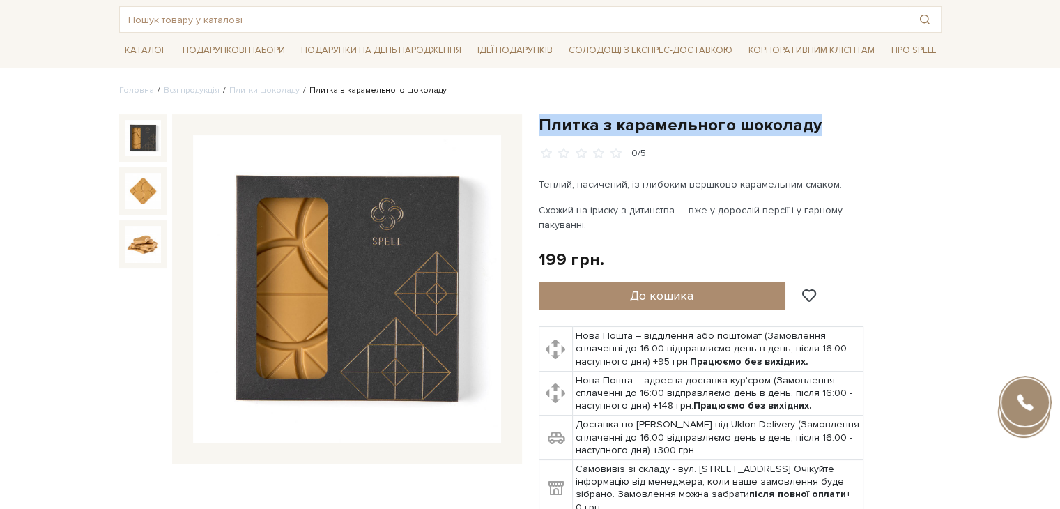
drag, startPoint x: 541, startPoint y: 118, endPoint x: 810, endPoint y: 116, distance: 269.1
click at [810, 116] on h1 "Плитка з карамельного шоколаду" at bounding box center [740, 125] width 403 height 22
copy h1 "Плитка з карамельного шоколаду"
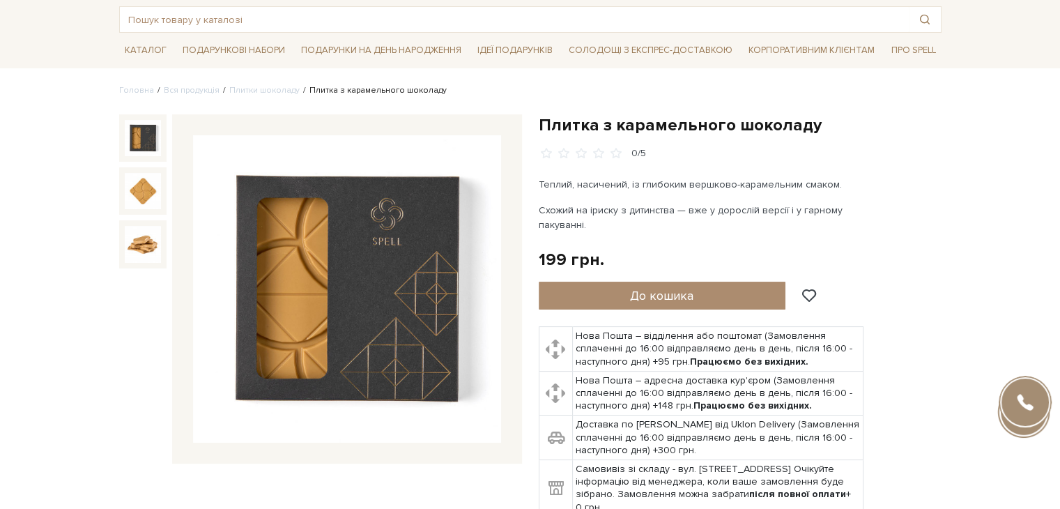
drag, startPoint x: 936, startPoint y: 215, endPoint x: 413, endPoint y: 236, distance: 523.9
click at [930, 217] on div "Плитка з карамельного шоколаду 0/5 199 грн." at bounding box center [740, 315] width 403 height 403
click at [929, 271] on div "Плитка з карамельного шоколаду 0/5 199 грн." at bounding box center [740, 315] width 403 height 403
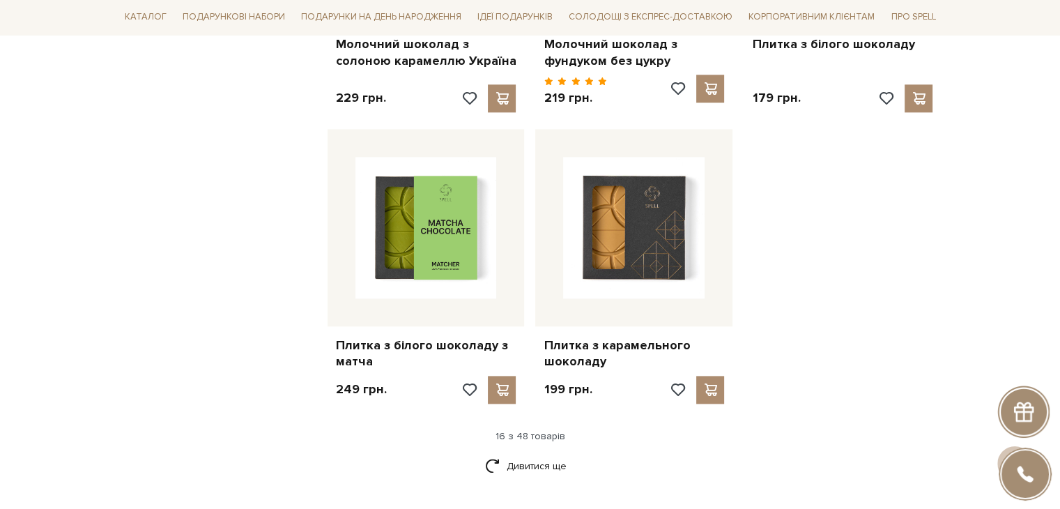
scroll to position [1743, 0]
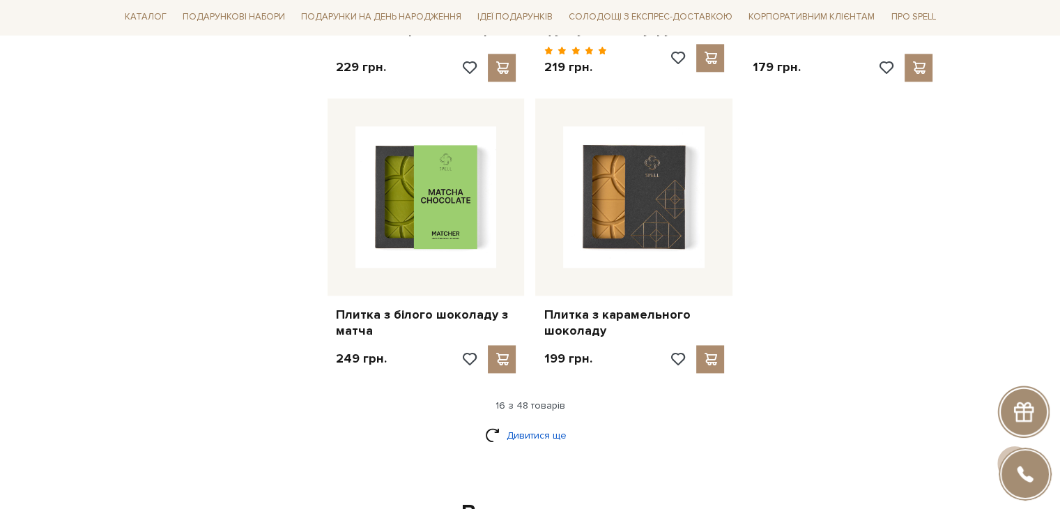
click at [519, 423] on link "Дивитися ще" at bounding box center [530, 435] width 91 height 24
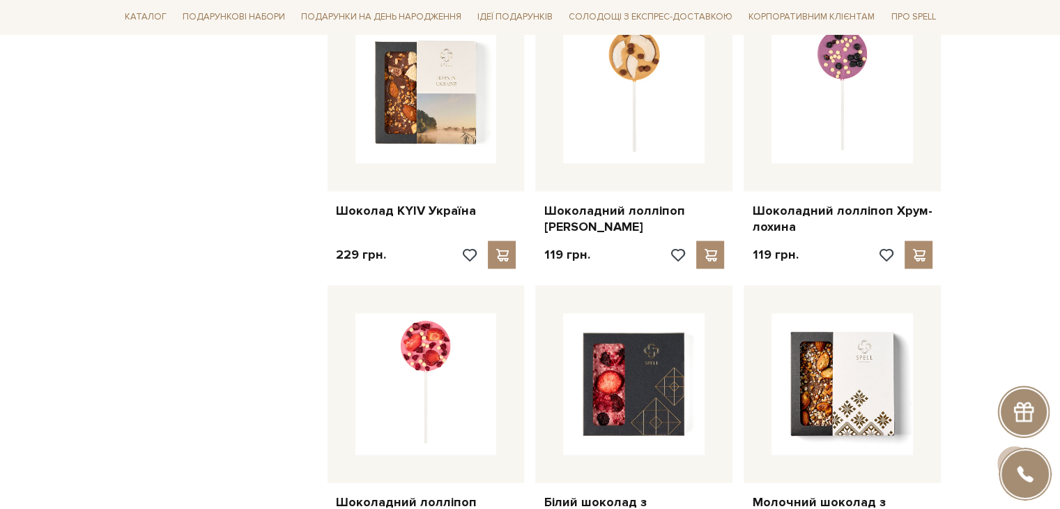
scroll to position [2579, 0]
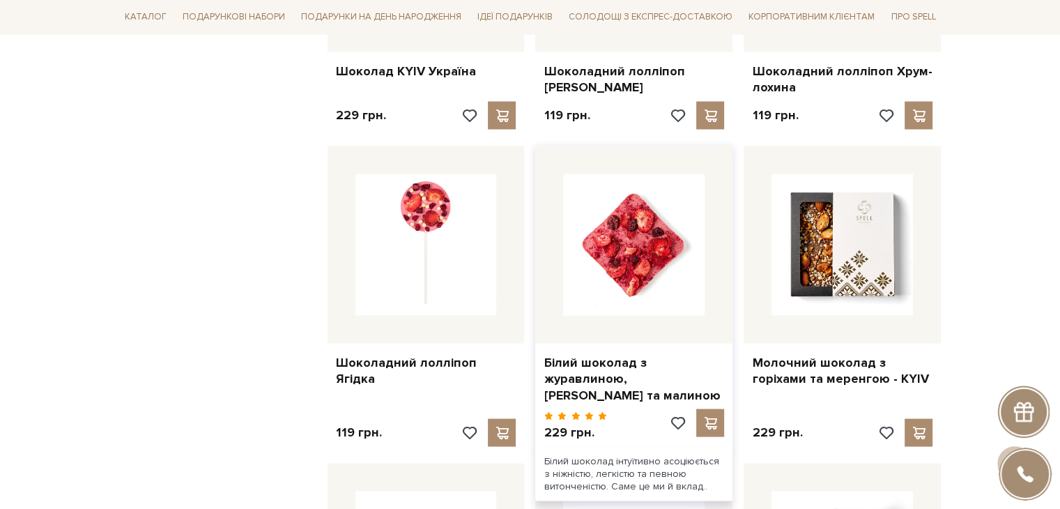
click at [666, 266] on img at bounding box center [634, 245] width 142 height 142
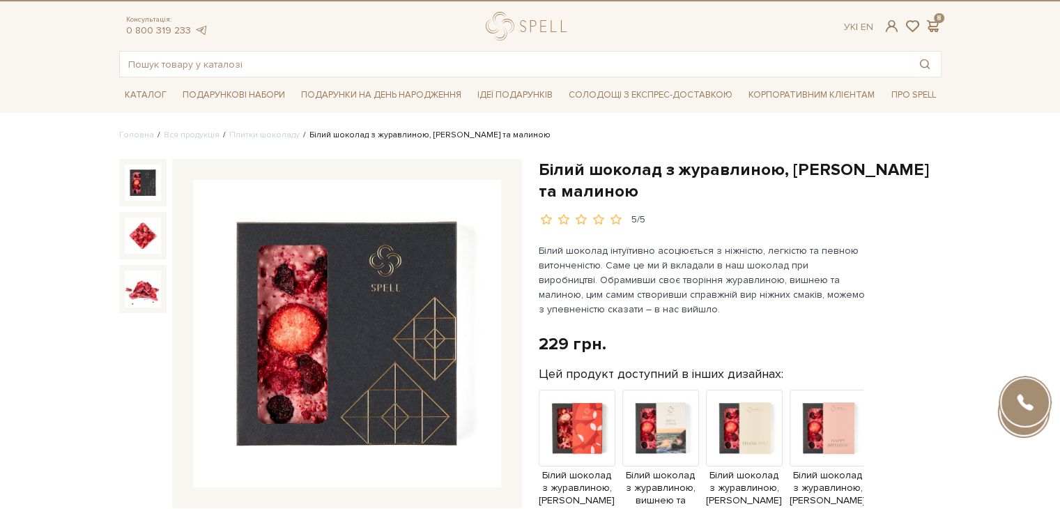
scroll to position [70, 0]
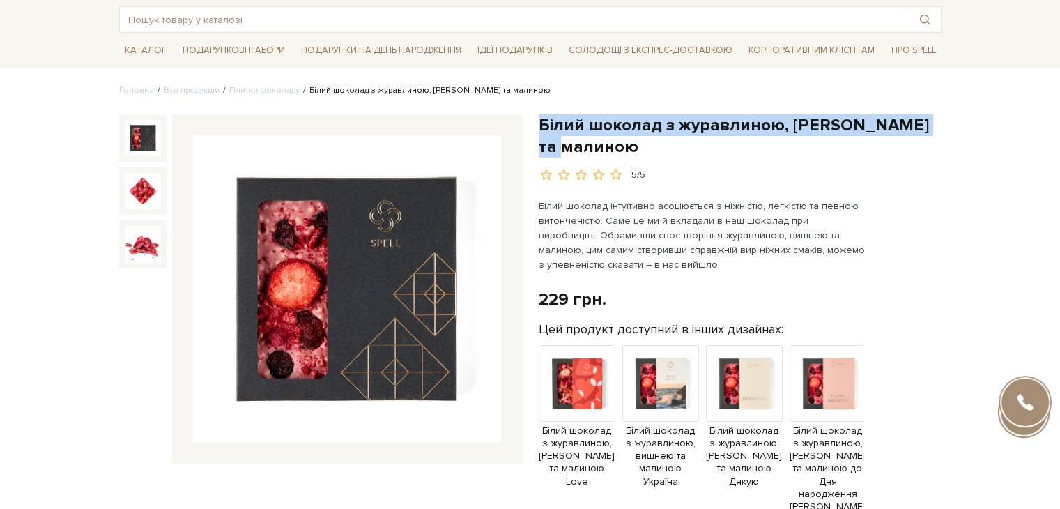
drag, startPoint x: 540, startPoint y: 128, endPoint x: 625, endPoint y: 151, distance: 88.8
click at [625, 151] on h1 "Білий шоколад з журавлиною, вишнею та малиною" at bounding box center [740, 135] width 403 height 43
copy h1 "Білий шоколад з журавлиною, вишнею та малиною"
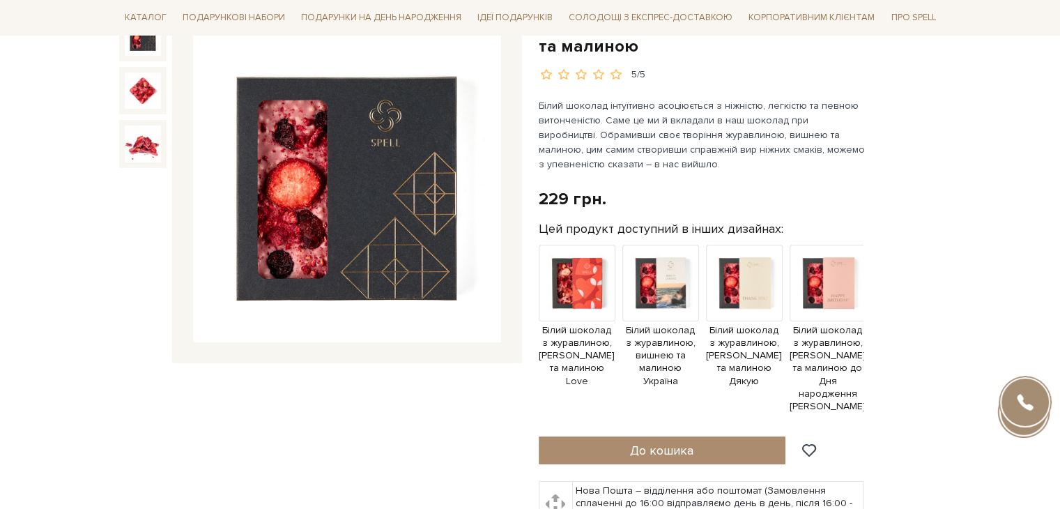
scroll to position [349, 0]
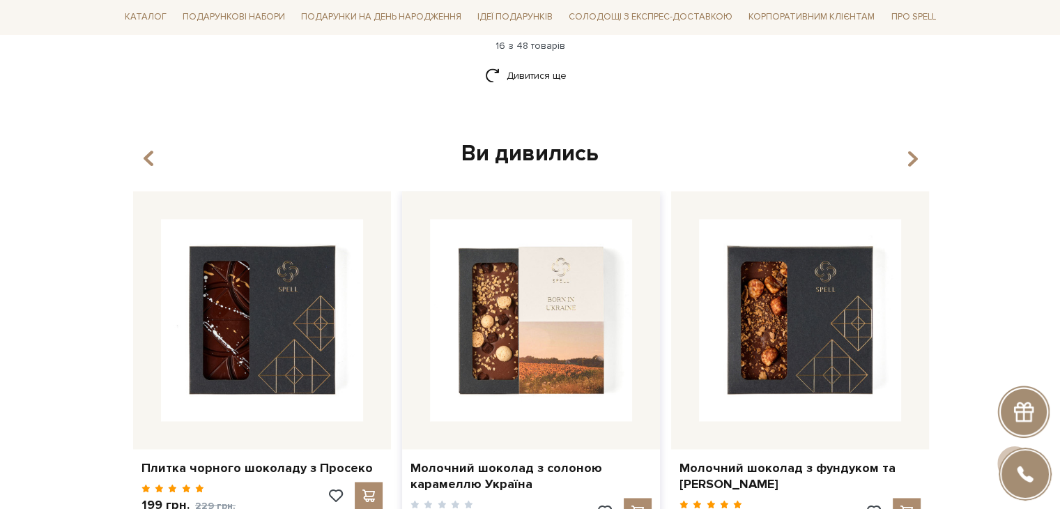
click at [547, 296] on img at bounding box center [531, 320] width 202 height 202
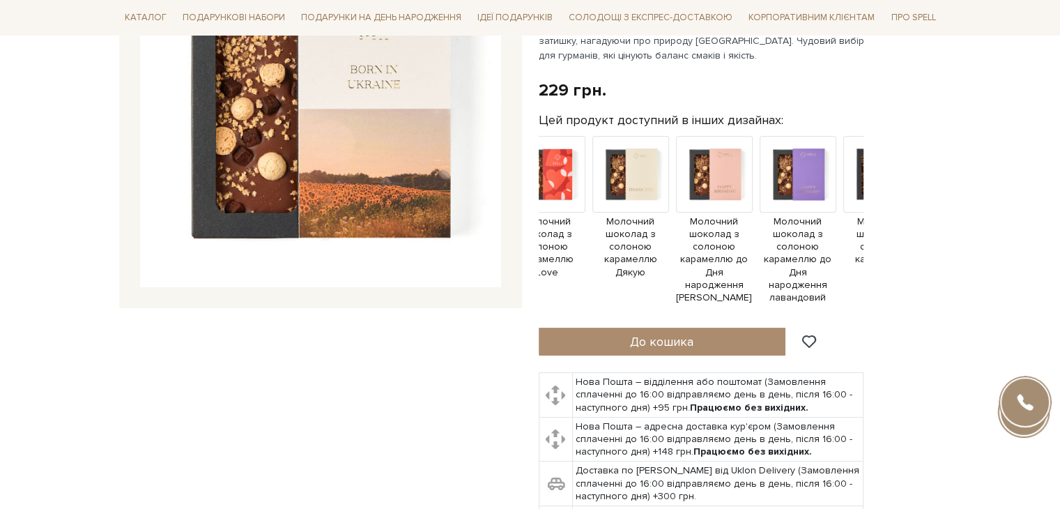
scroll to position [0, 168]
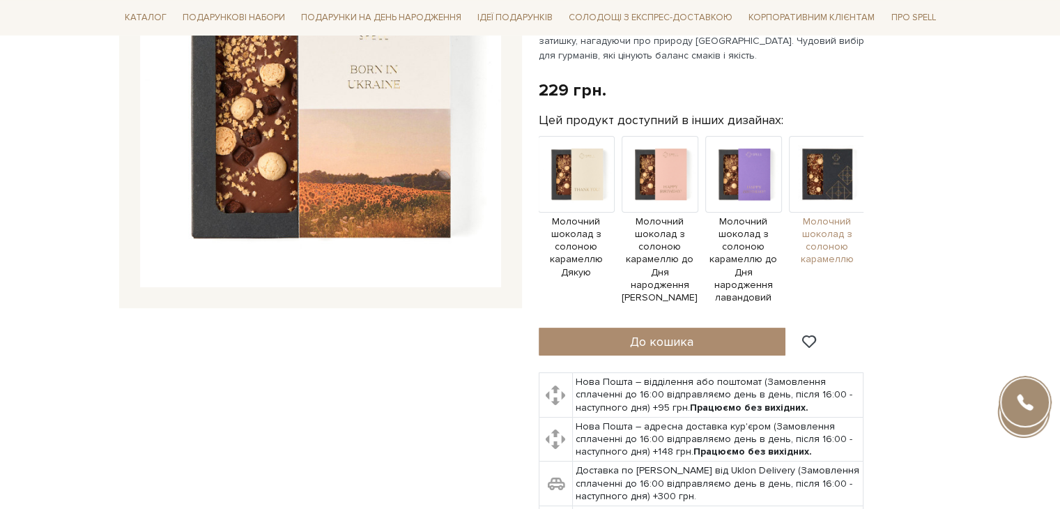
click at [833, 165] on img at bounding box center [827, 174] width 77 height 77
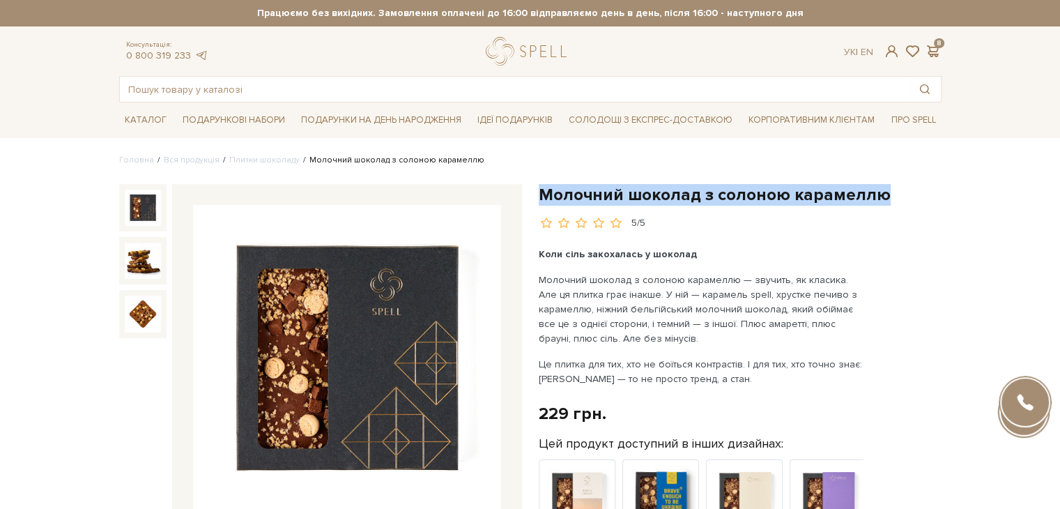
drag, startPoint x: 541, startPoint y: 192, endPoint x: 894, endPoint y: 189, distance: 352.8
click at [894, 189] on h1 "Молочний шоколад з солоною карамеллю" at bounding box center [740, 195] width 403 height 22
copy h1 "Молочний шоколад з солоною карамеллю"
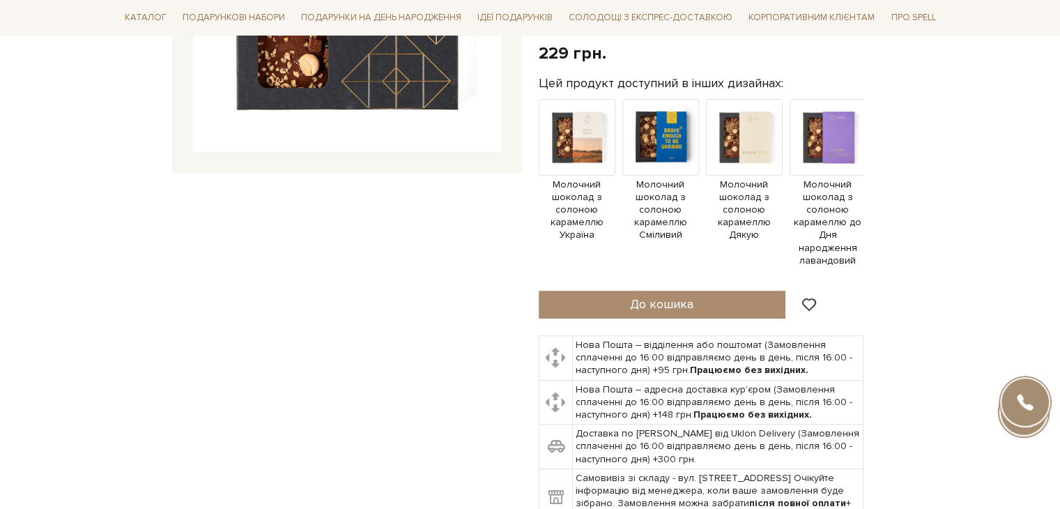
scroll to position [488, 0]
